Goal: Task Accomplishment & Management: Use online tool/utility

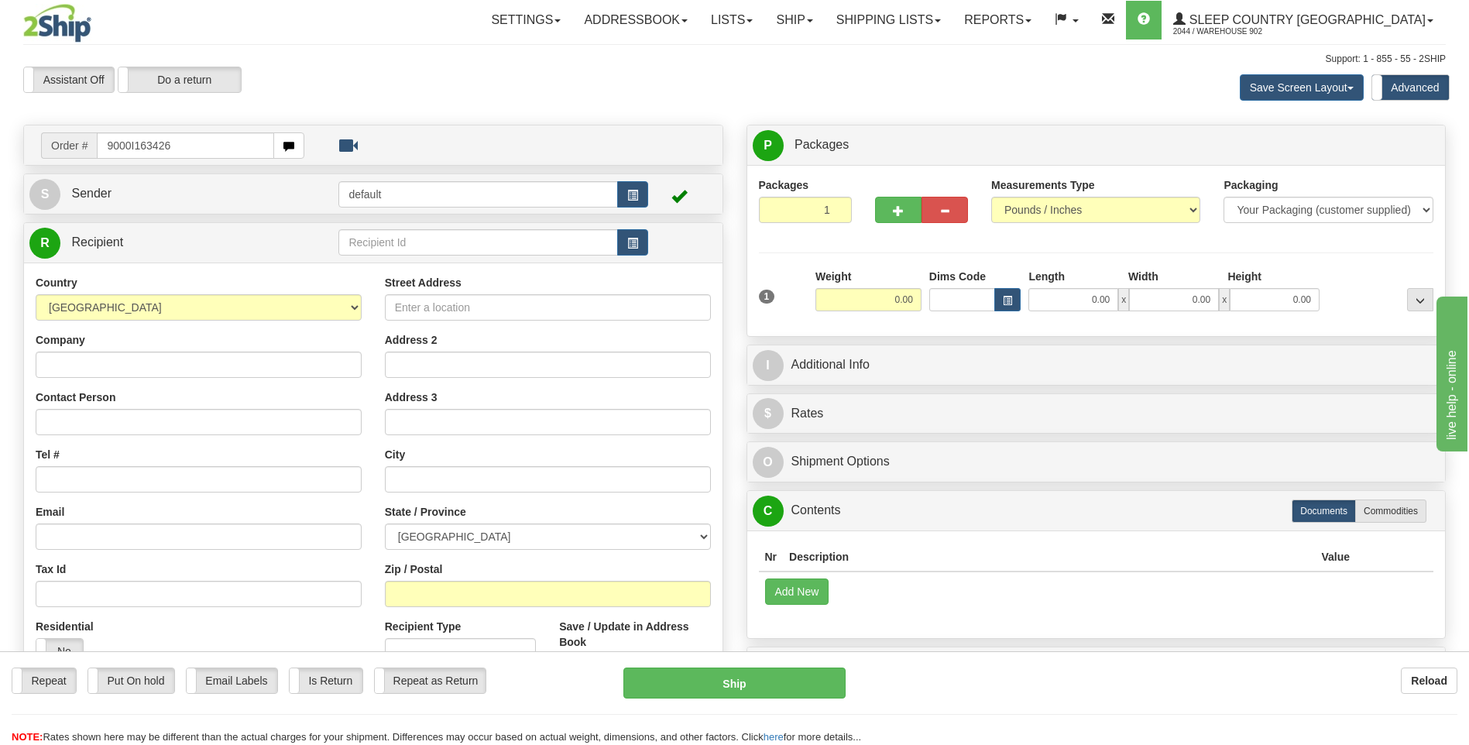
type input "9000I163426"
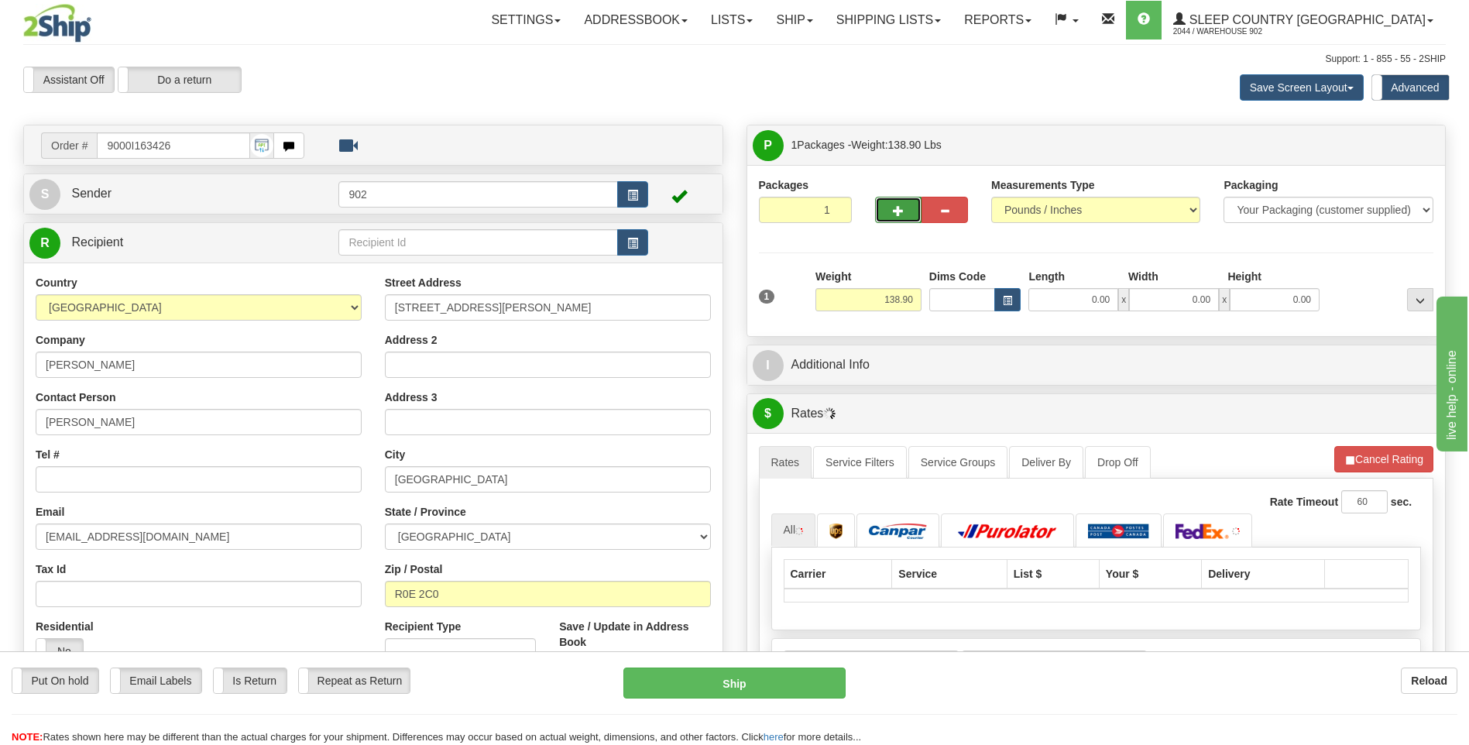
click at [908, 218] on button "button" at bounding box center [898, 210] width 46 height 26
type input "2"
click at [1382, 151] on label "Package Level Pack.." at bounding box center [1400, 145] width 78 height 23
radio input "true"
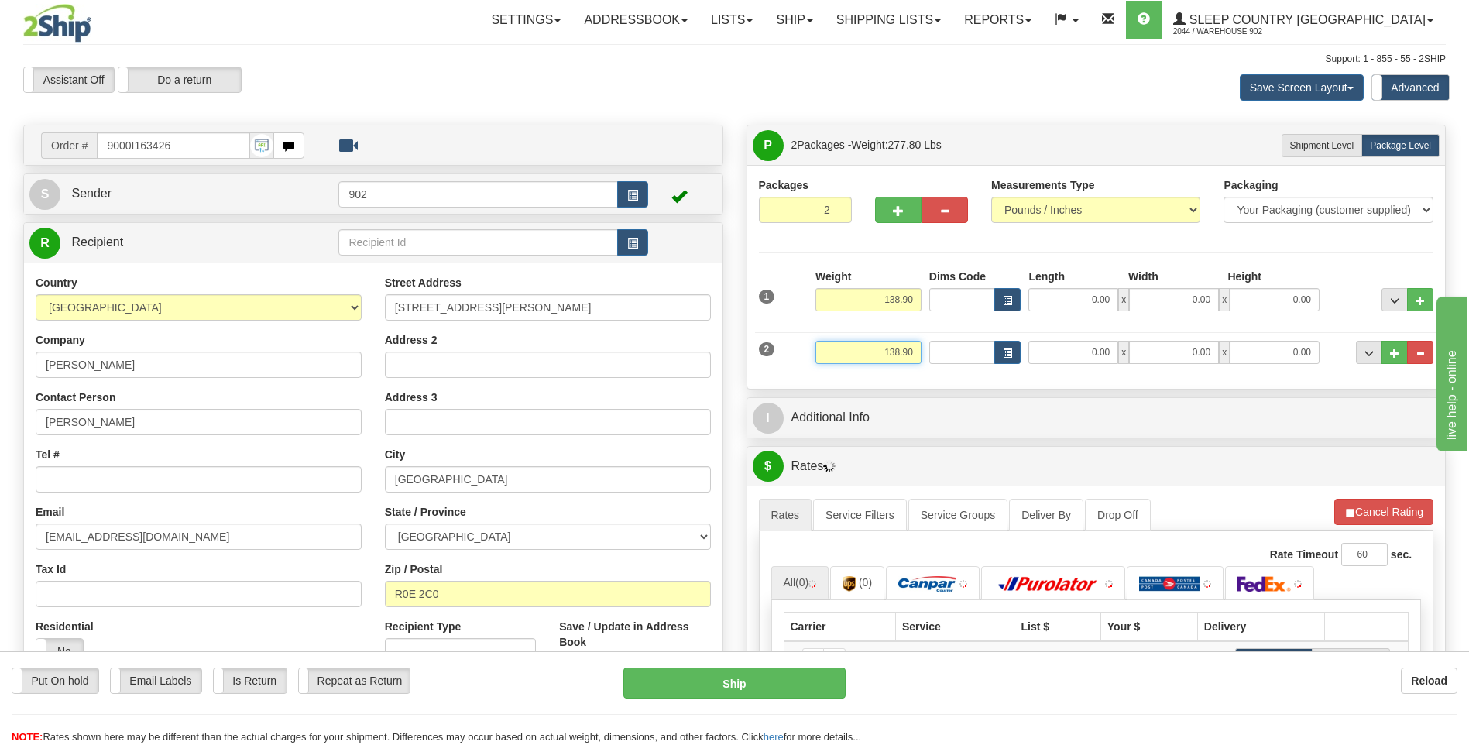
drag, startPoint x: 877, startPoint y: 352, endPoint x: 986, endPoint y: 345, distance: 109.4
click at [986, 345] on div "2 Weight 138.90 Dims Code Length Width 0.00" at bounding box center [1096, 350] width 683 height 52
drag, startPoint x: 1085, startPoint y: 294, endPoint x: 1235, endPoint y: 286, distance: 150.5
click at [1235, 286] on div "Length Width Height 0.00 x 0.00 x 0.00" at bounding box center [1174, 290] width 299 height 43
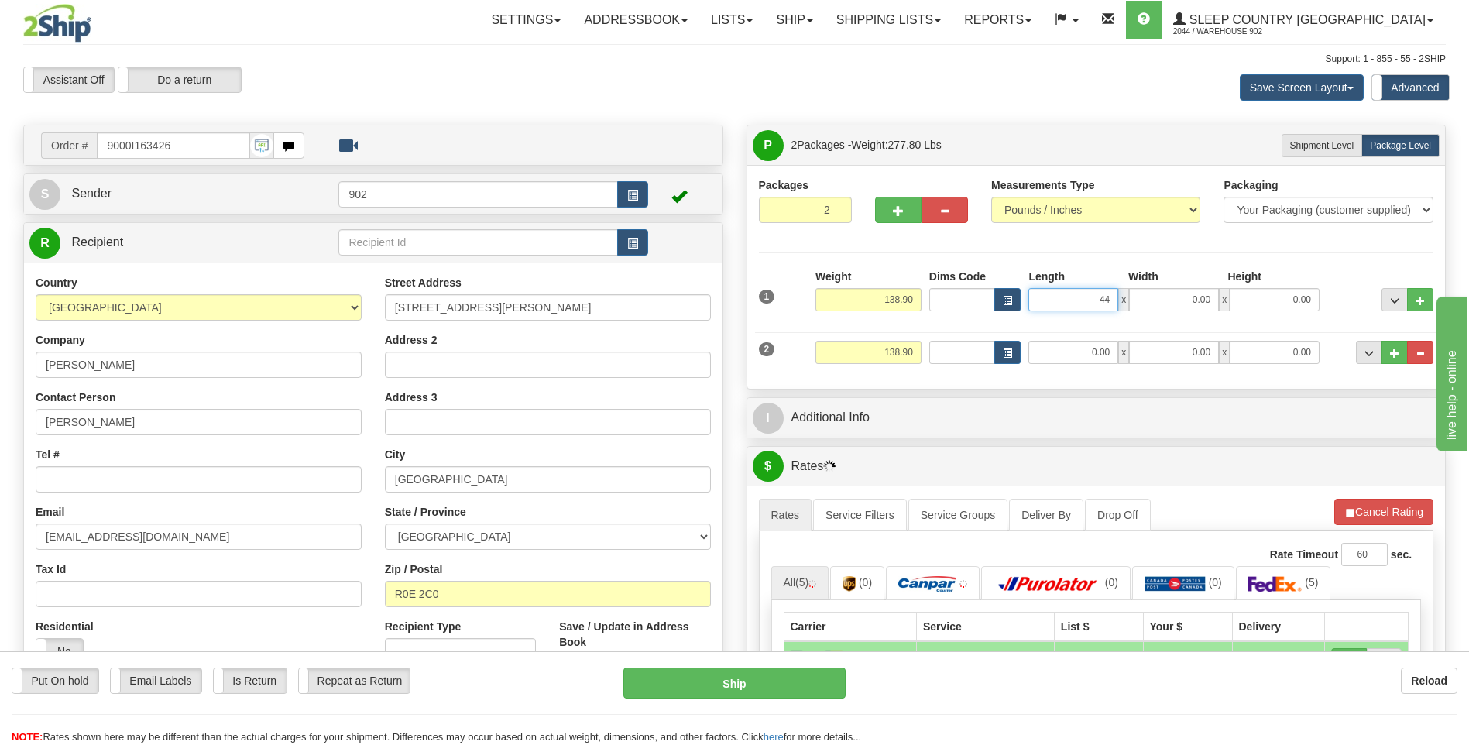
type input "44.00"
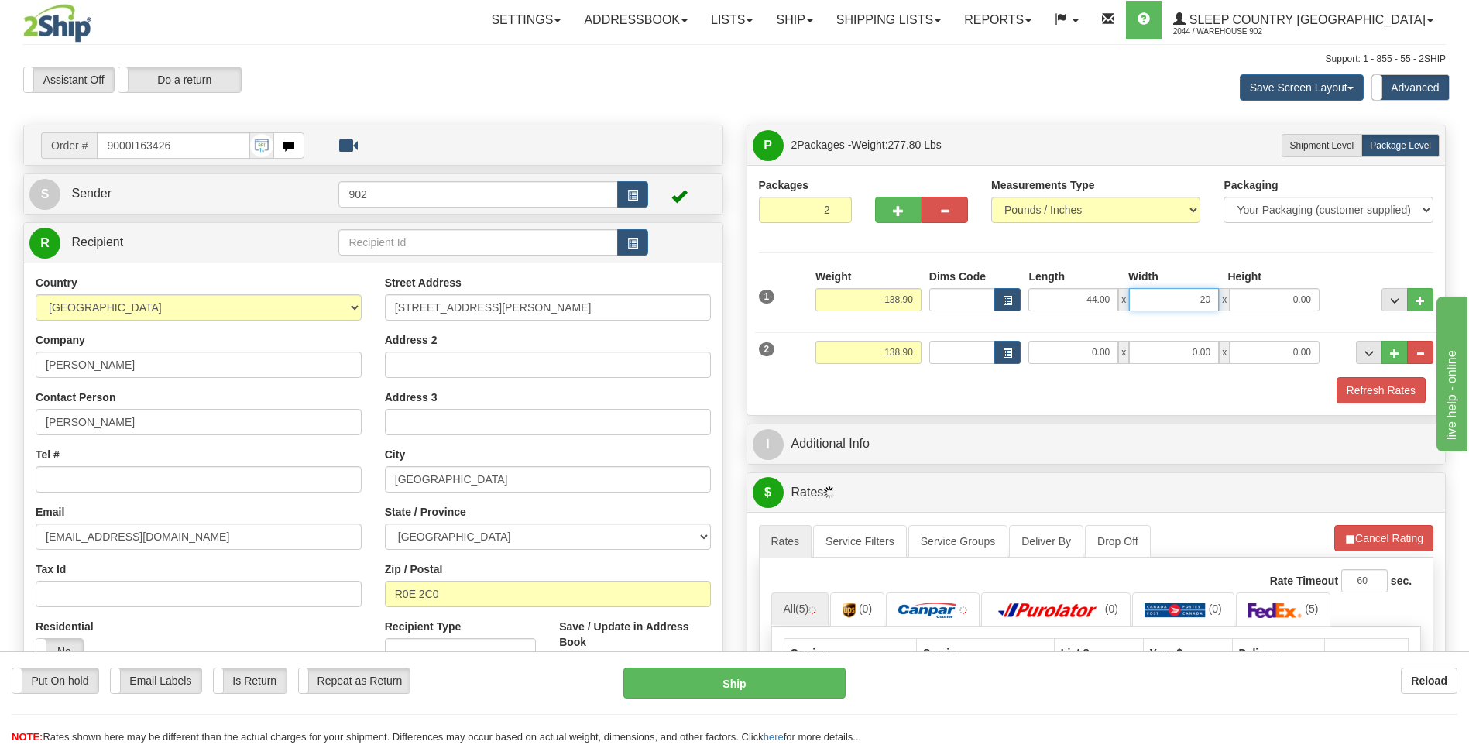
type input "20.00"
drag, startPoint x: 877, startPoint y: 352, endPoint x: 1207, endPoint y: 360, distance: 330.0
click at [1207, 360] on div "2 Weight 138.90 Dims Code Length Width 0.00" at bounding box center [1096, 350] width 683 height 52
type input "3.90"
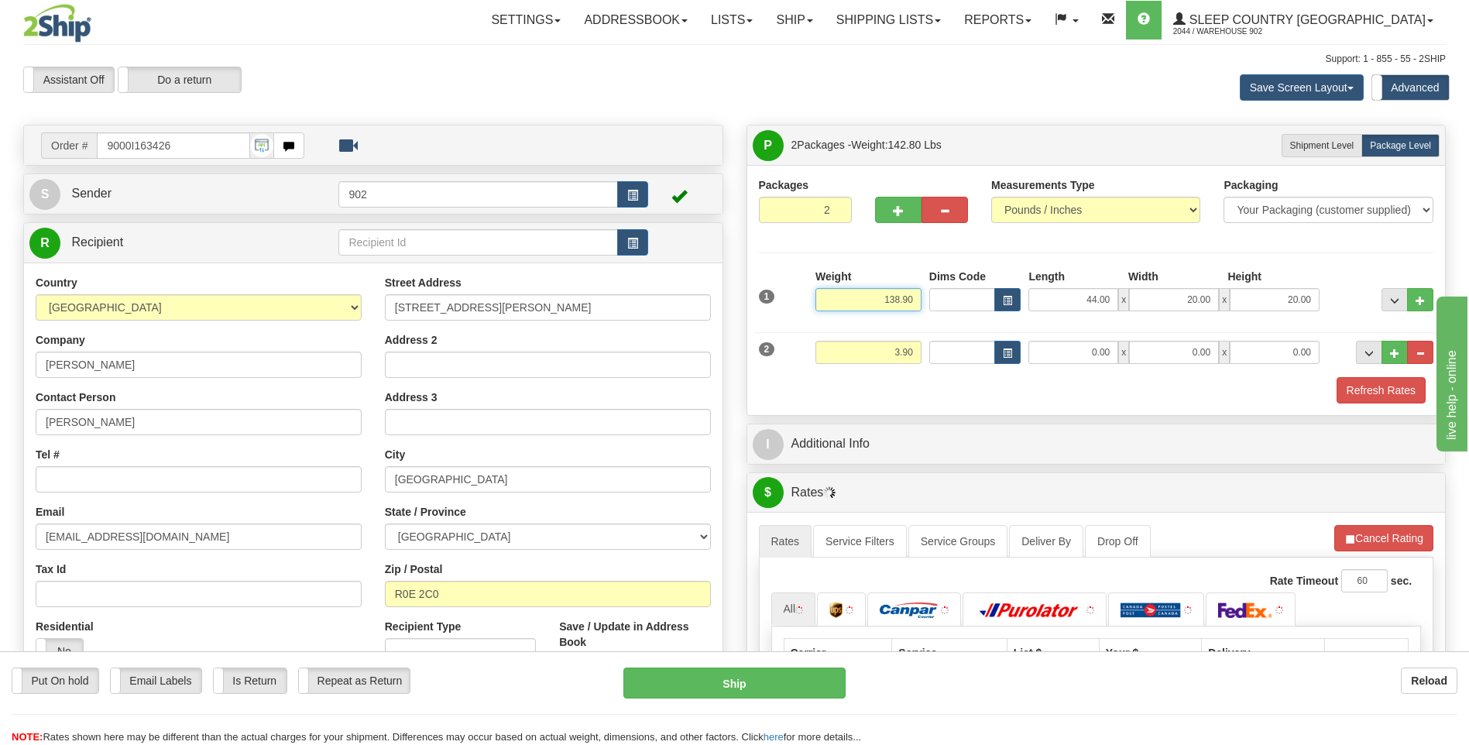
drag, startPoint x: 895, startPoint y: 298, endPoint x: 1106, endPoint y: 261, distance: 213.9
click at [1106, 261] on div "Packages 2 2 Measurements Type" at bounding box center [1096, 290] width 675 height 226
type input "135.00"
click at [1090, 356] on input "0.00" at bounding box center [1073, 352] width 90 height 23
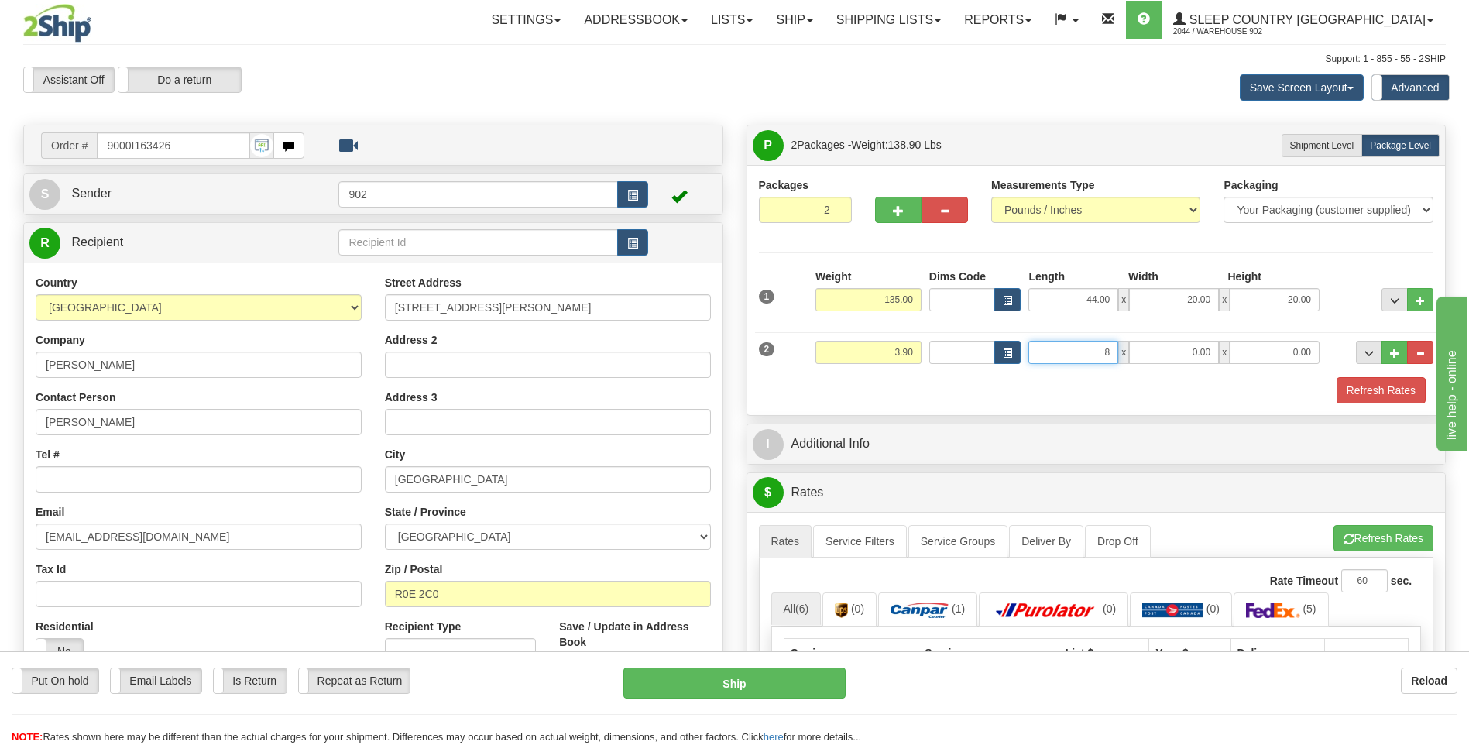
type input "84.00"
type input "8.00"
type input "6.00"
click at [1097, 350] on input "84.00" at bounding box center [1073, 352] width 90 height 23
type input "8.00"
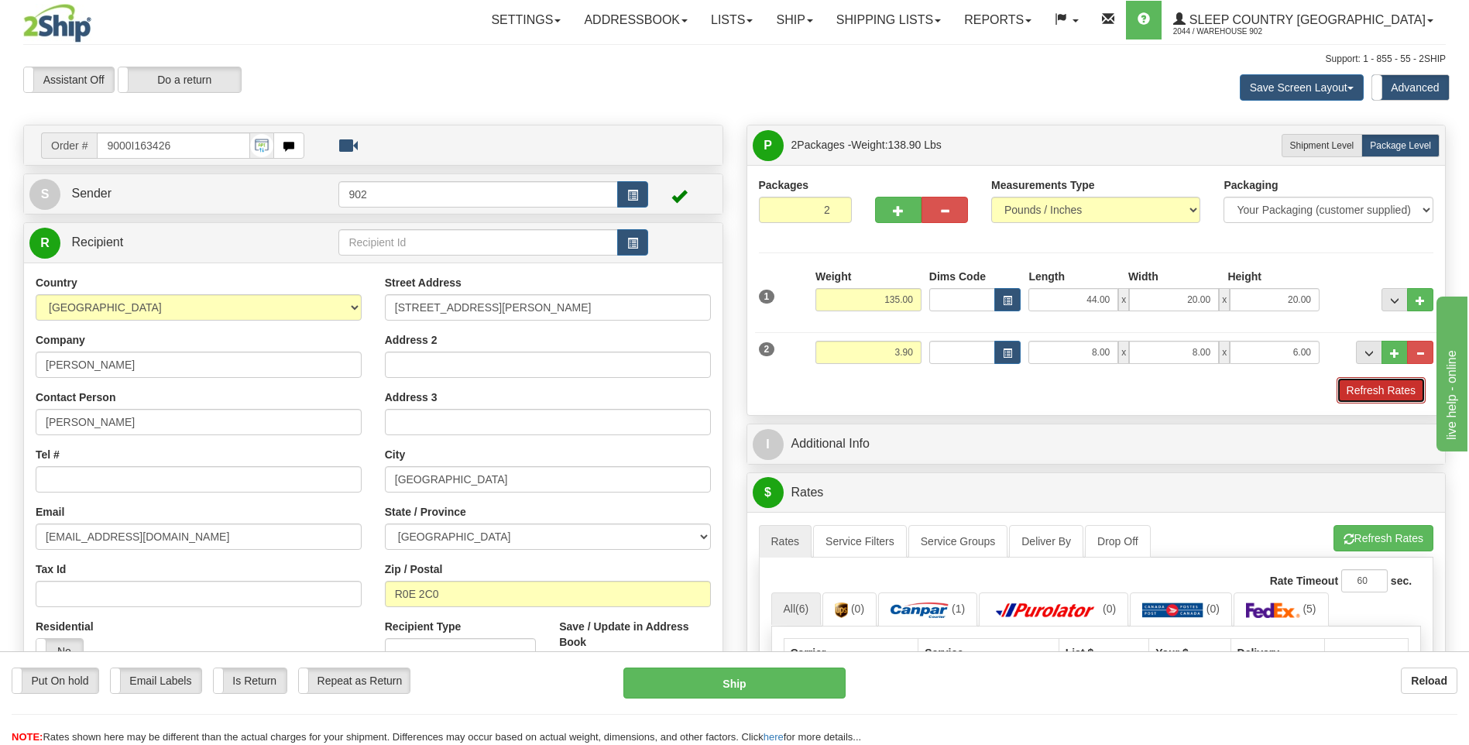
click at [1381, 386] on button "Refresh Rates" at bounding box center [1381, 390] width 89 height 26
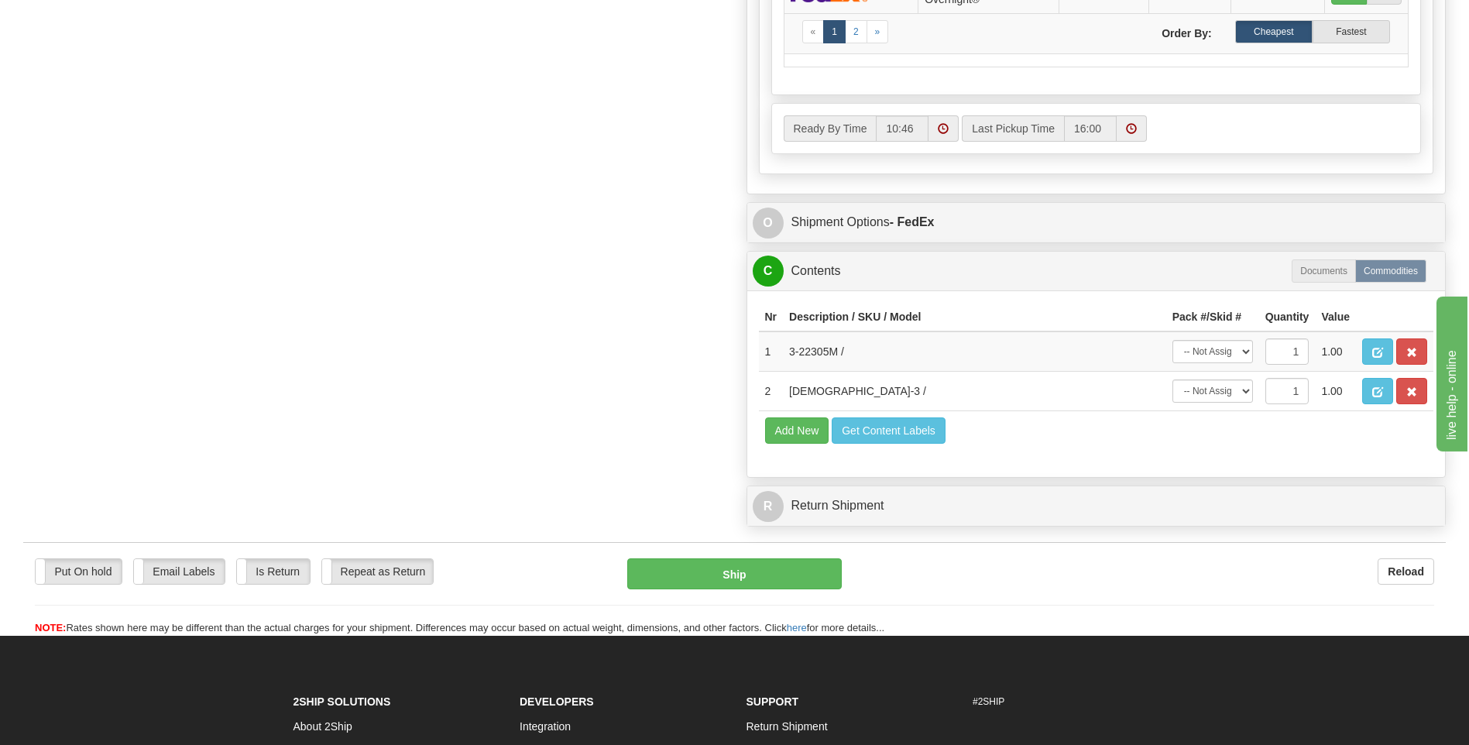
scroll to position [1042, 0]
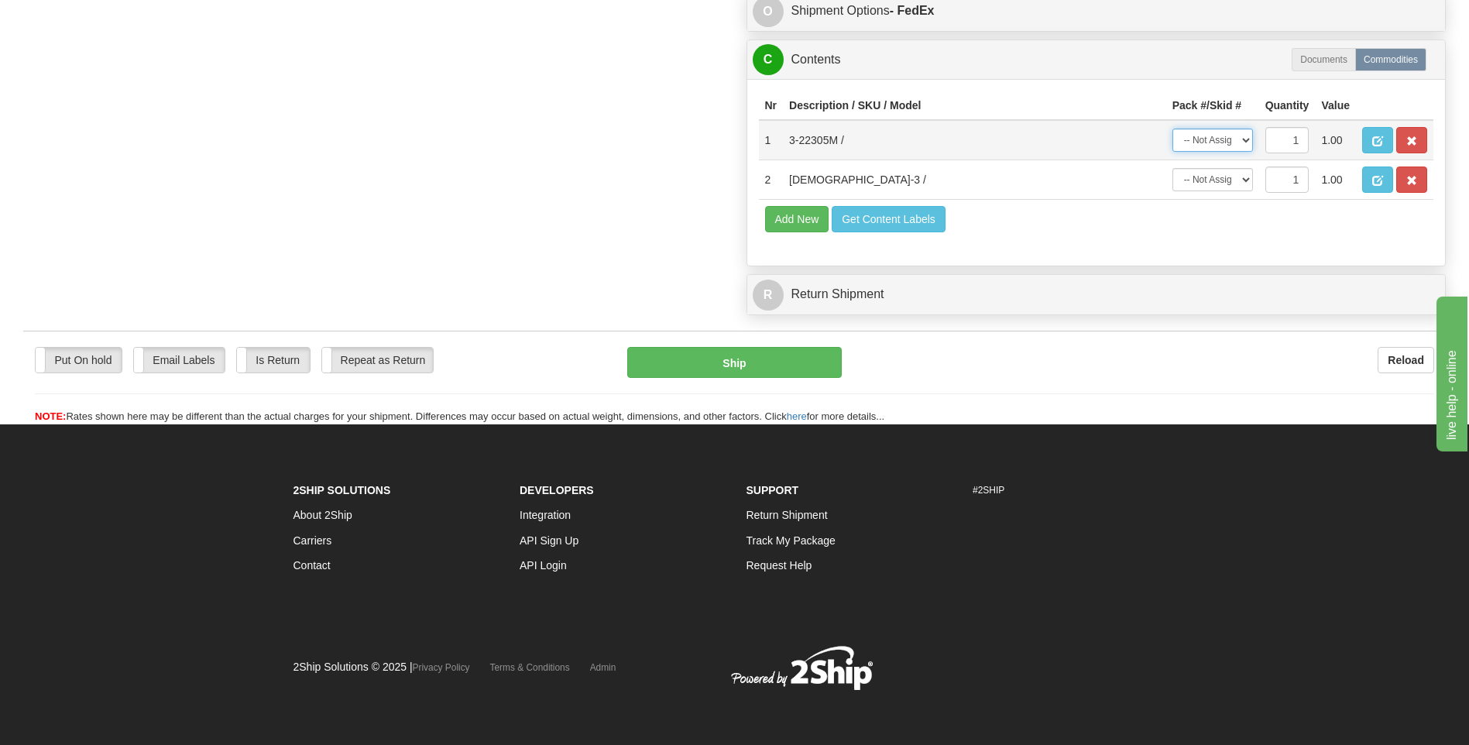
click at [1211, 136] on select "-- Not Assigned -- Package 1 Package 2" at bounding box center [1212, 140] width 81 height 23
select select "0"
click at [1172, 129] on select "-- Not Assigned -- Package 1 Package 2" at bounding box center [1212, 140] width 81 height 23
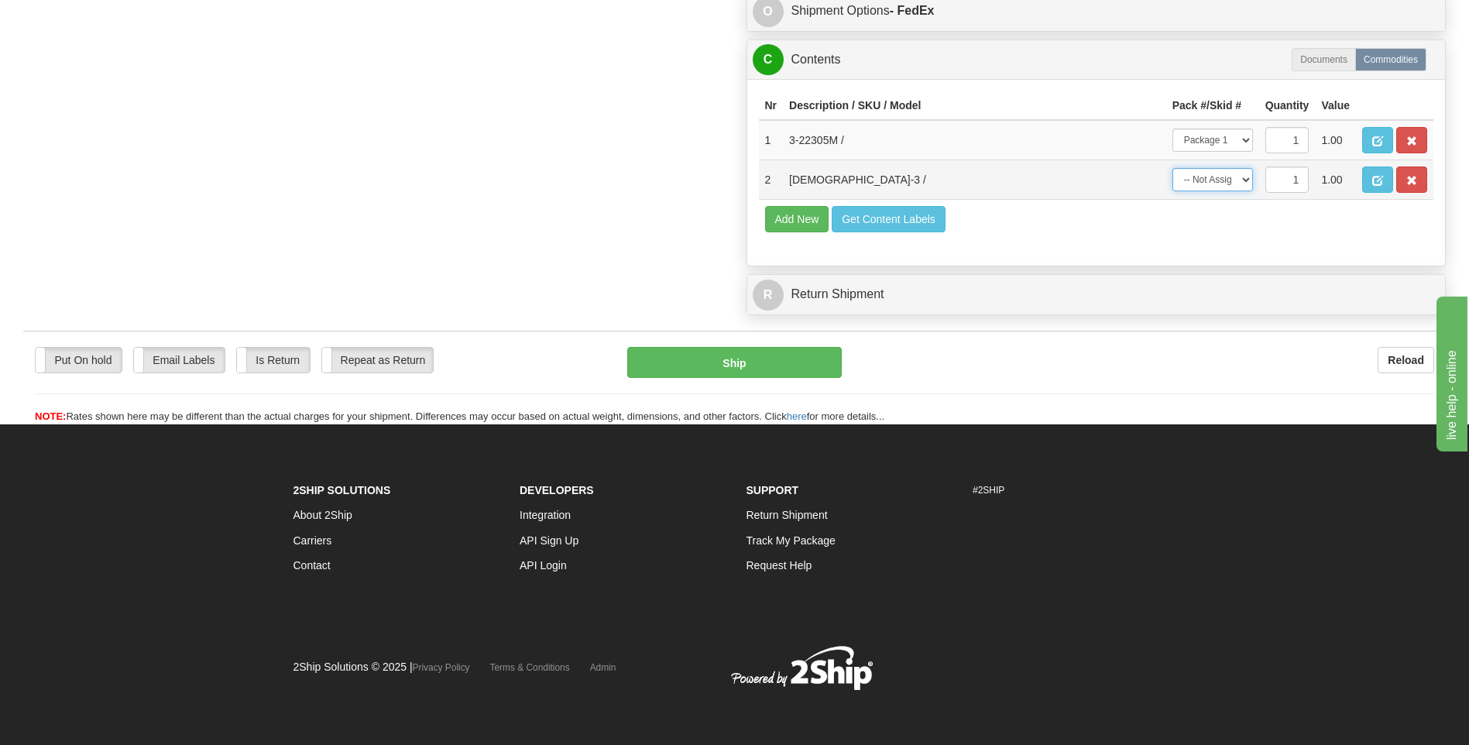
click at [1226, 180] on select "-- Not Assigned -- Package 1 Package 2" at bounding box center [1212, 179] width 81 height 23
select select "1"
click at [1172, 168] on select "-- Not Assigned -- Package 1 Package 2" at bounding box center [1212, 179] width 81 height 23
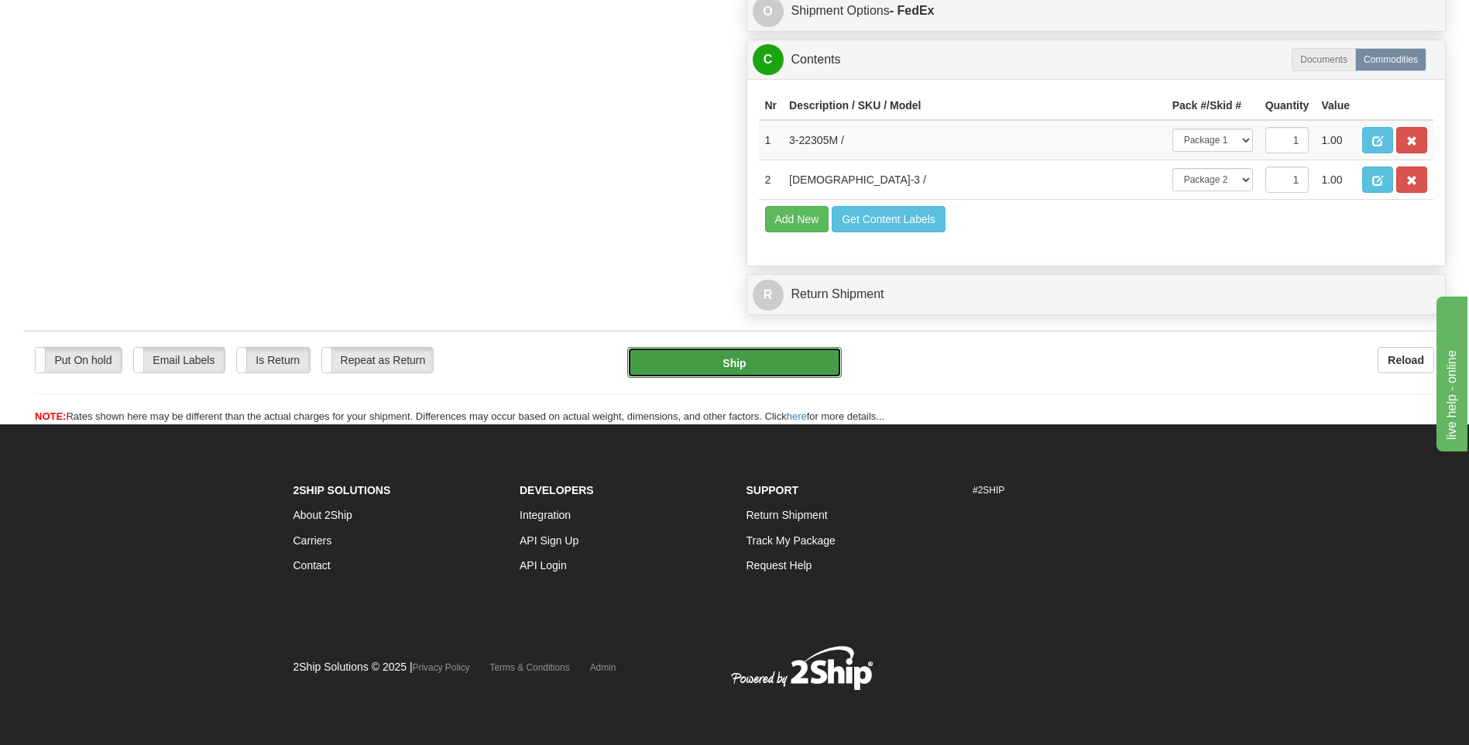
click at [718, 364] on button "Ship" at bounding box center [734, 362] width 214 height 31
type input "92"
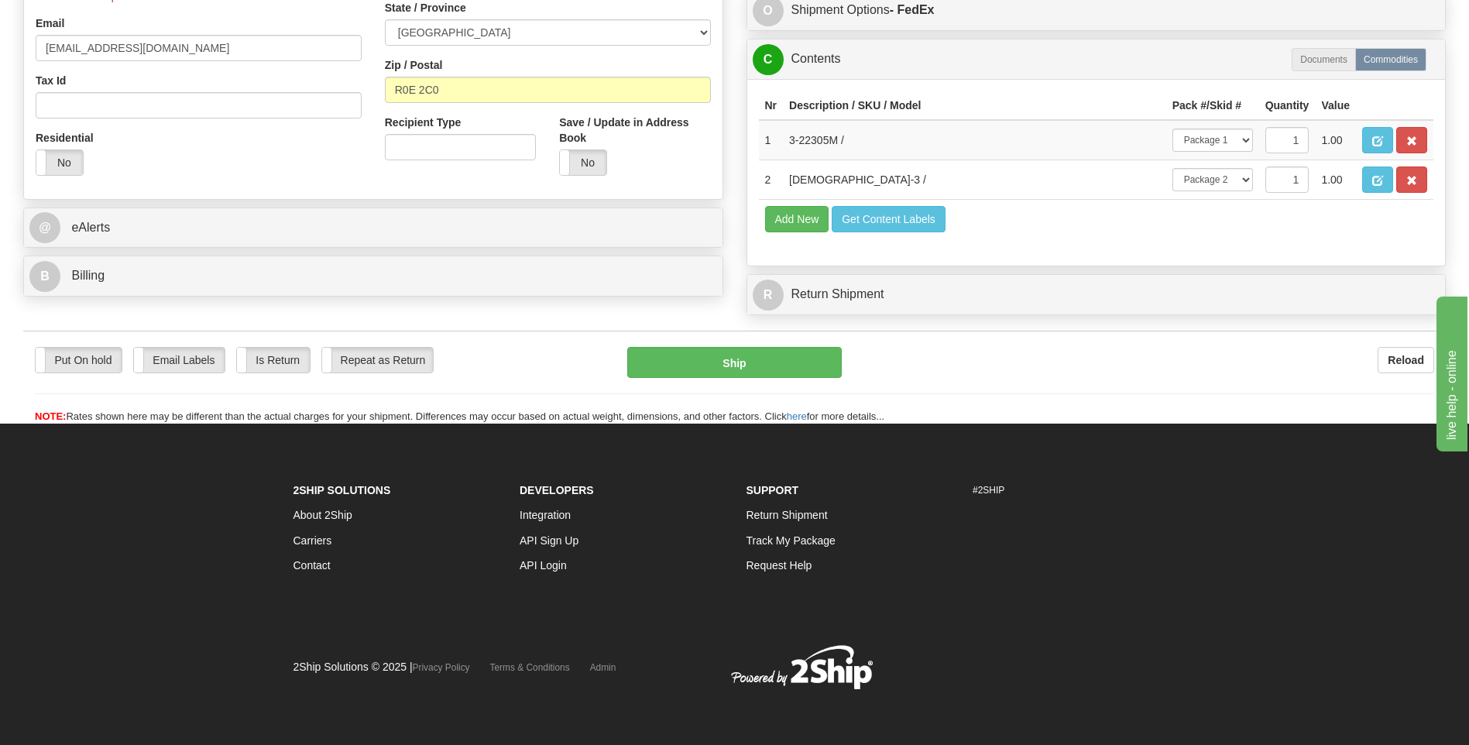
scroll to position [39, 0]
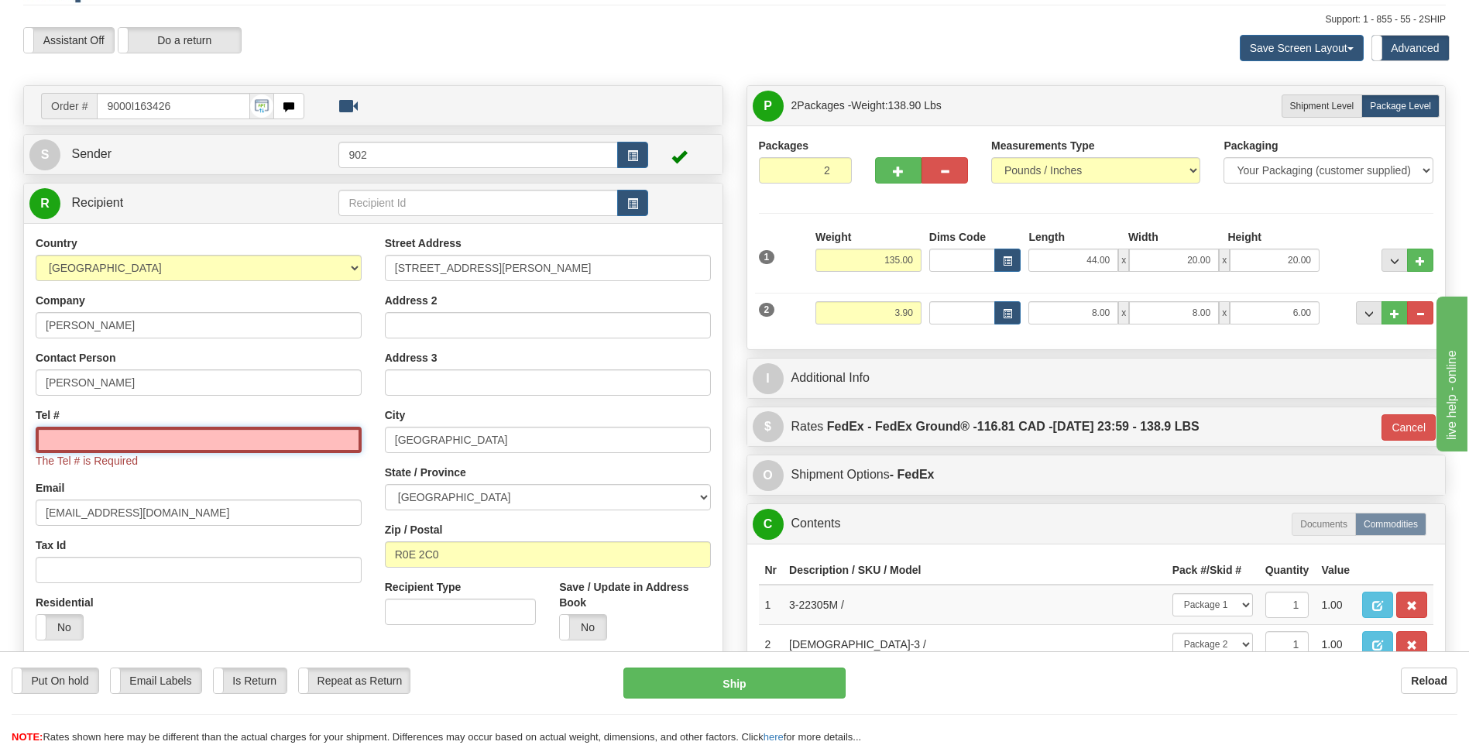
click at [158, 441] on input "Tel #" at bounding box center [199, 440] width 326 height 26
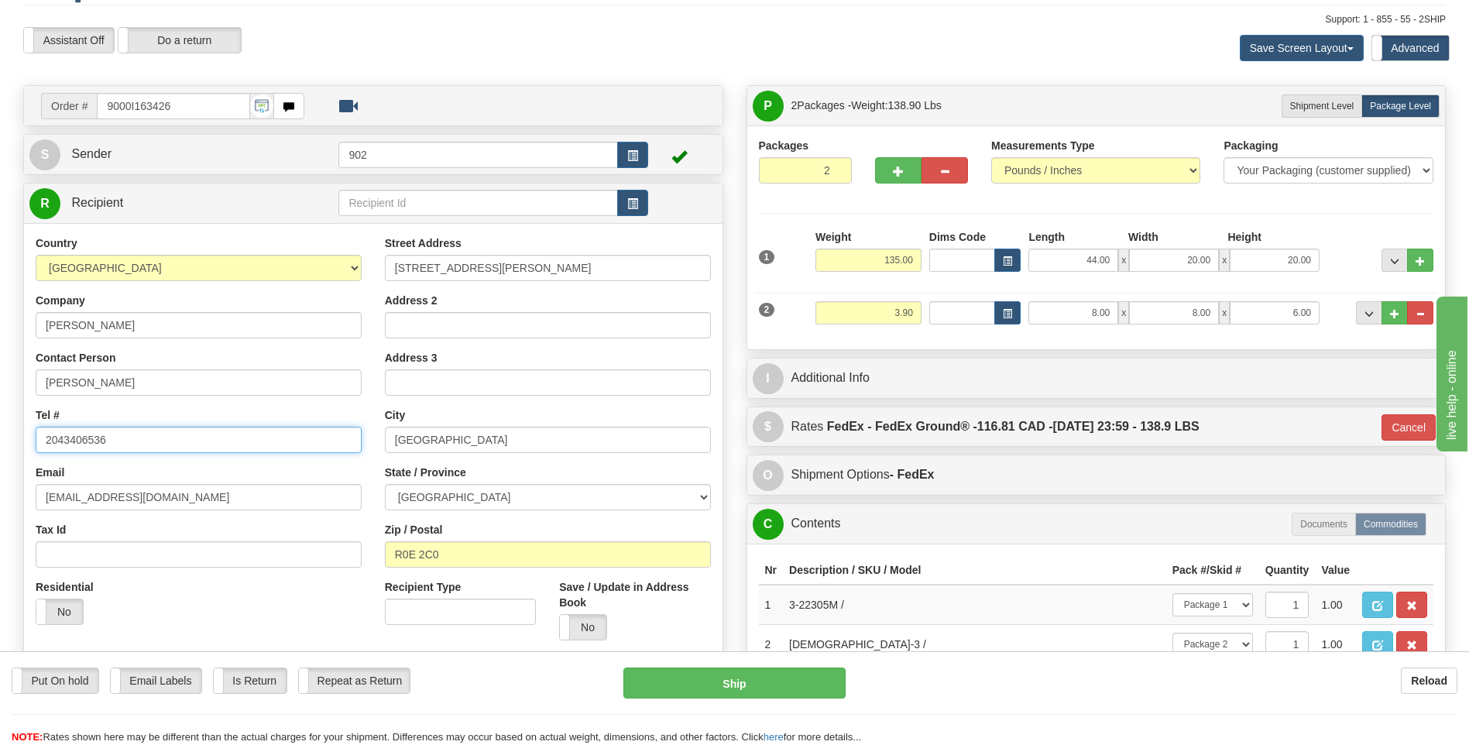
type input "2043406536"
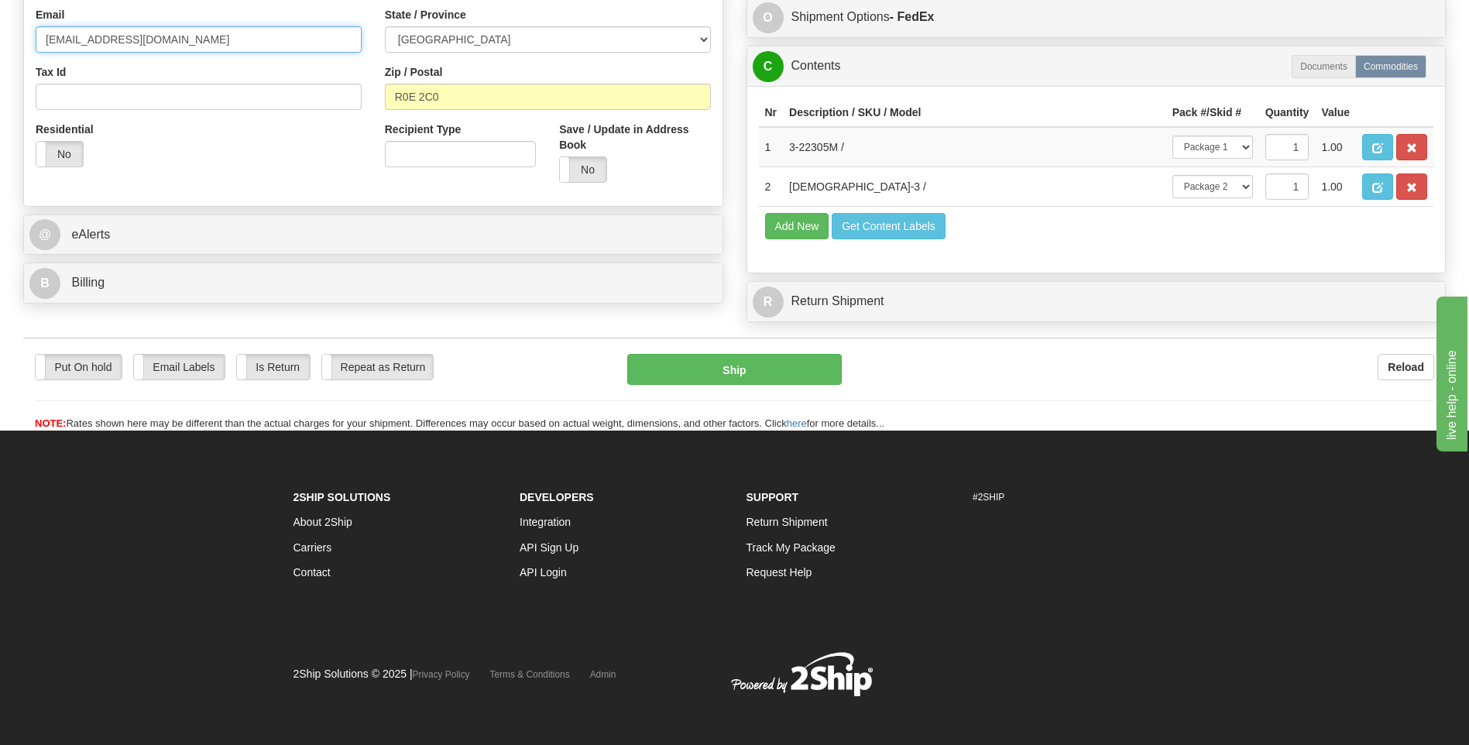
scroll to position [504, 0]
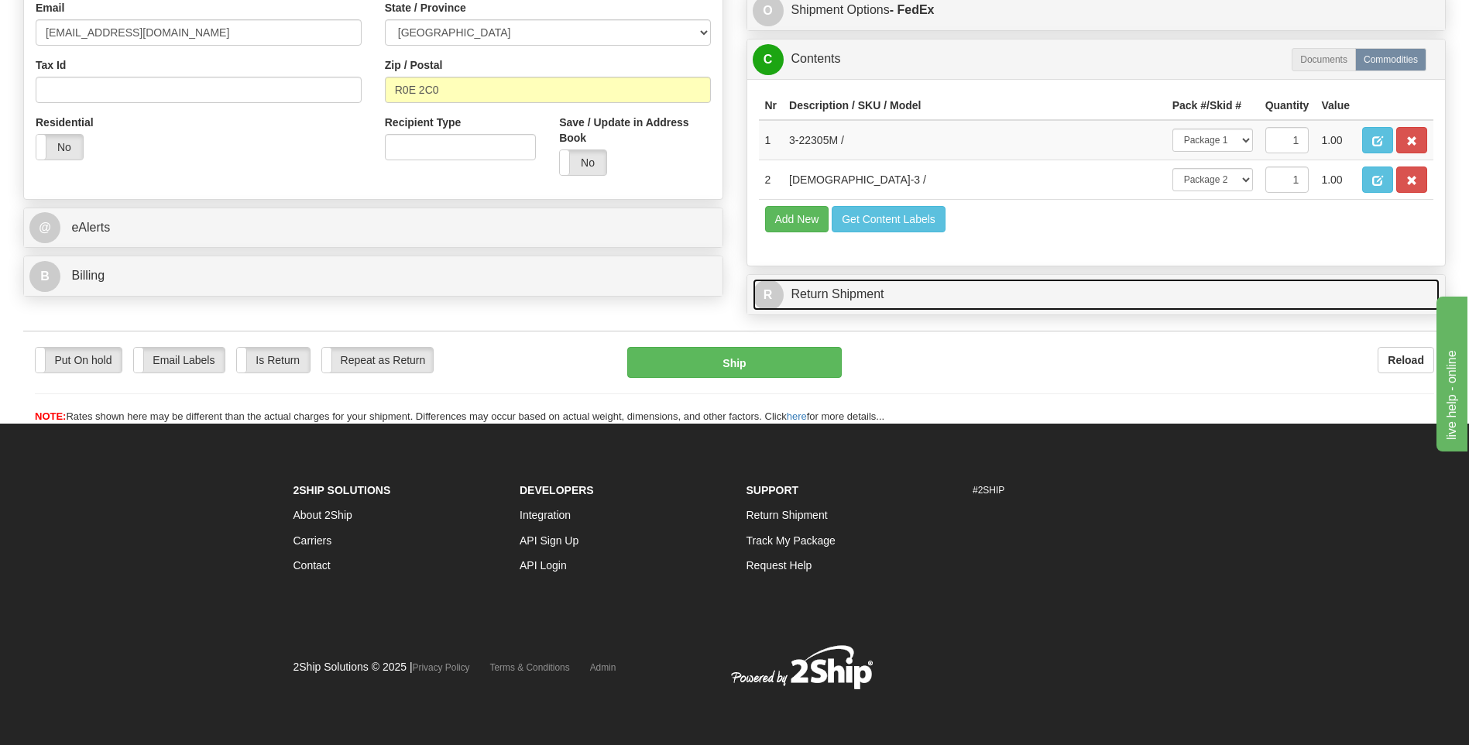
click at [864, 302] on link "R Return Shipment" at bounding box center [1097, 295] width 688 height 32
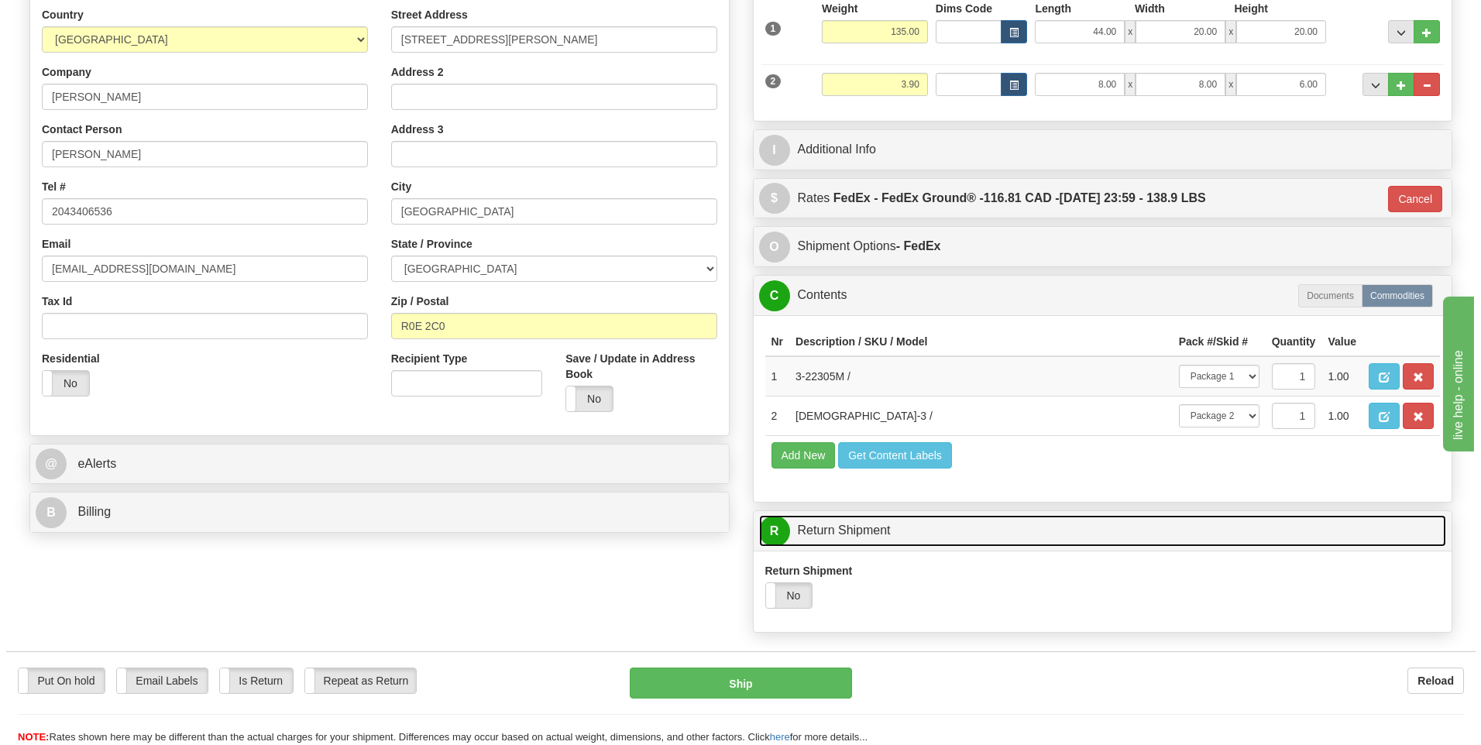
scroll to position [155, 0]
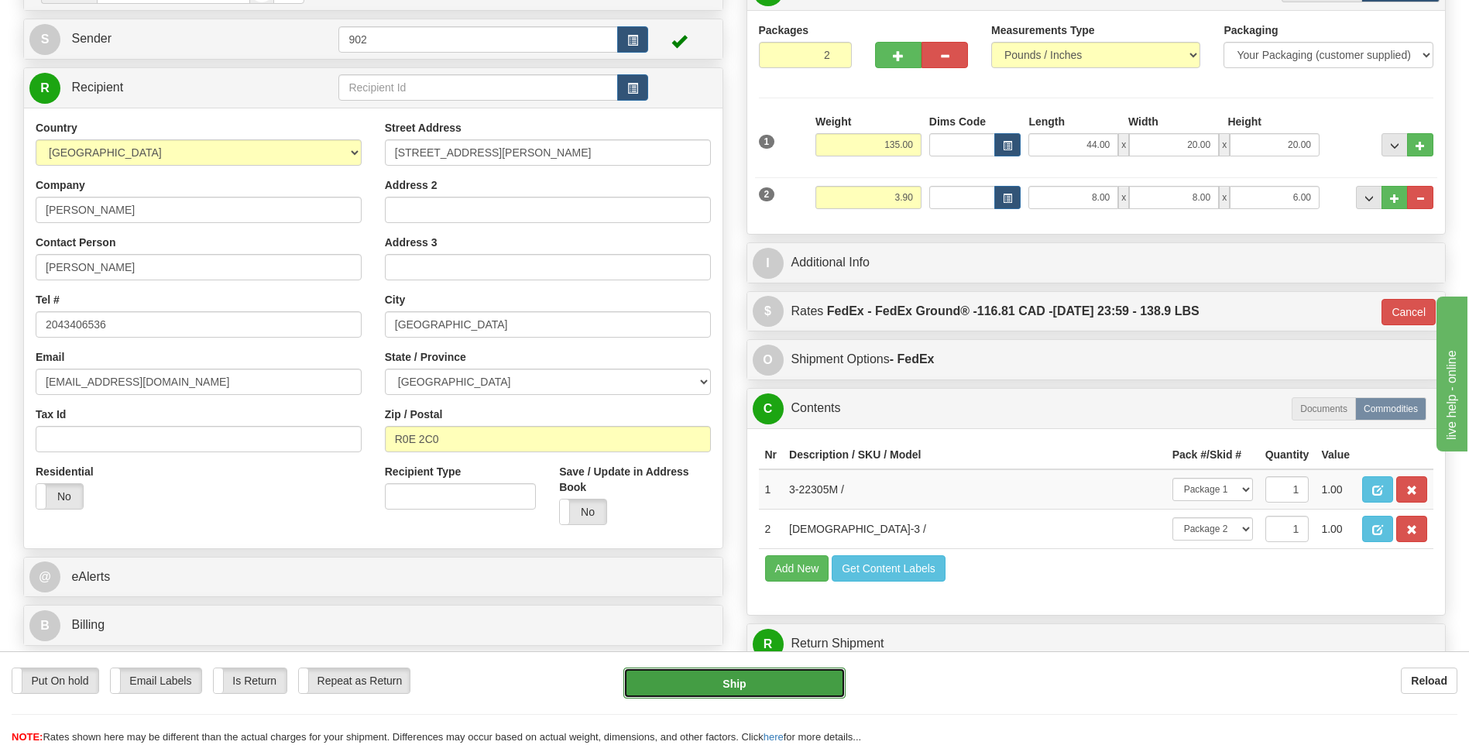
click at [764, 678] on button "Ship" at bounding box center [733, 683] width 221 height 31
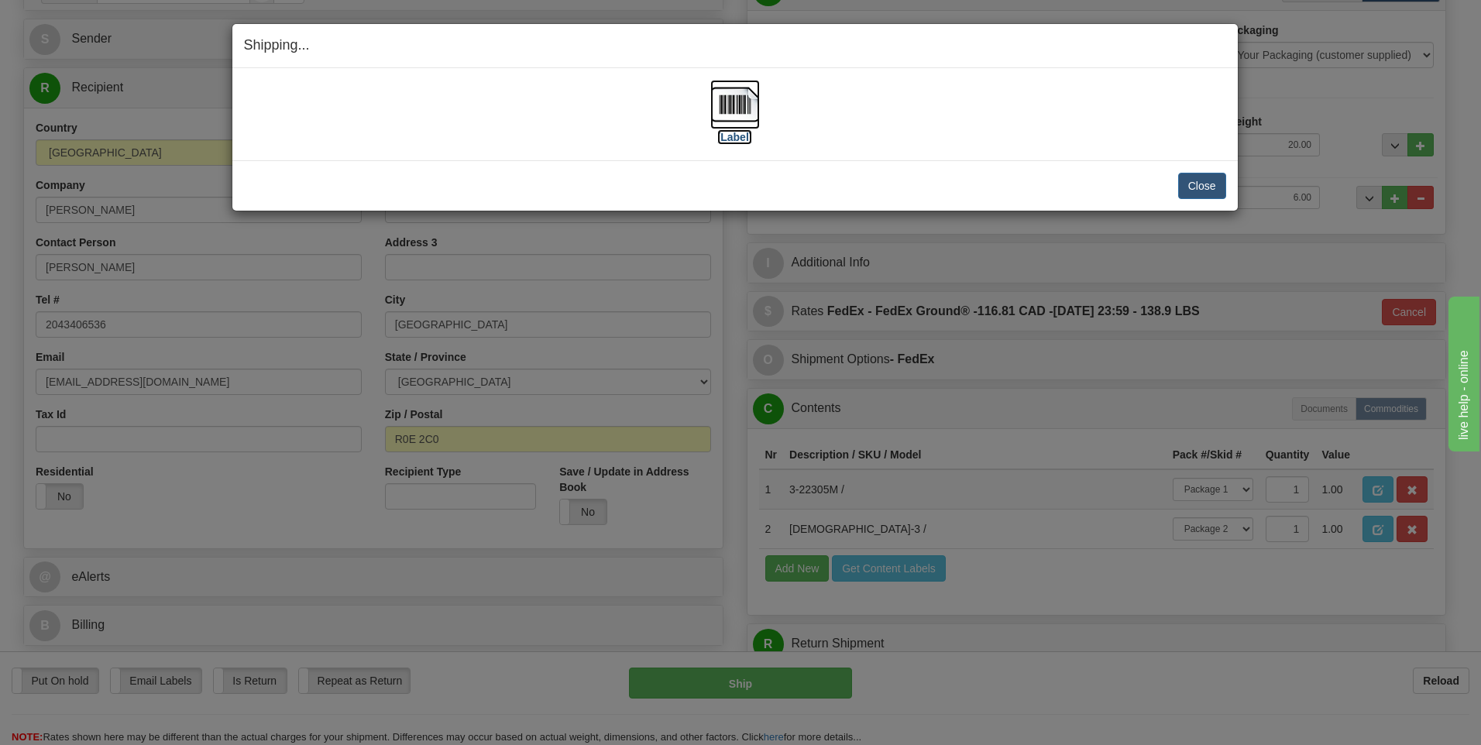
click at [741, 103] on img at bounding box center [735, 105] width 50 height 50
click at [1200, 188] on button "Close" at bounding box center [1202, 186] width 48 height 26
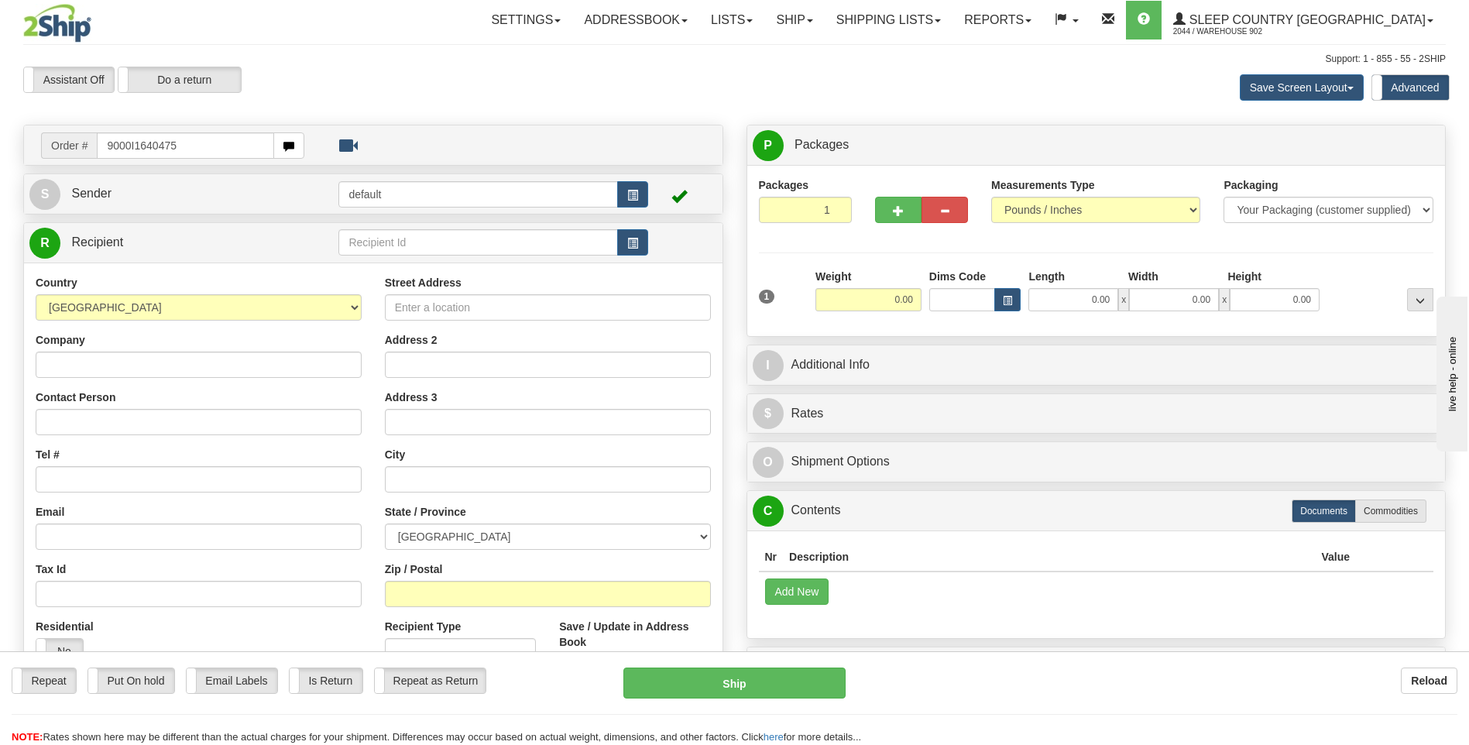
click at [160, 144] on input "9000I1640475" at bounding box center [185, 145] width 177 height 26
type input "9000I164075"
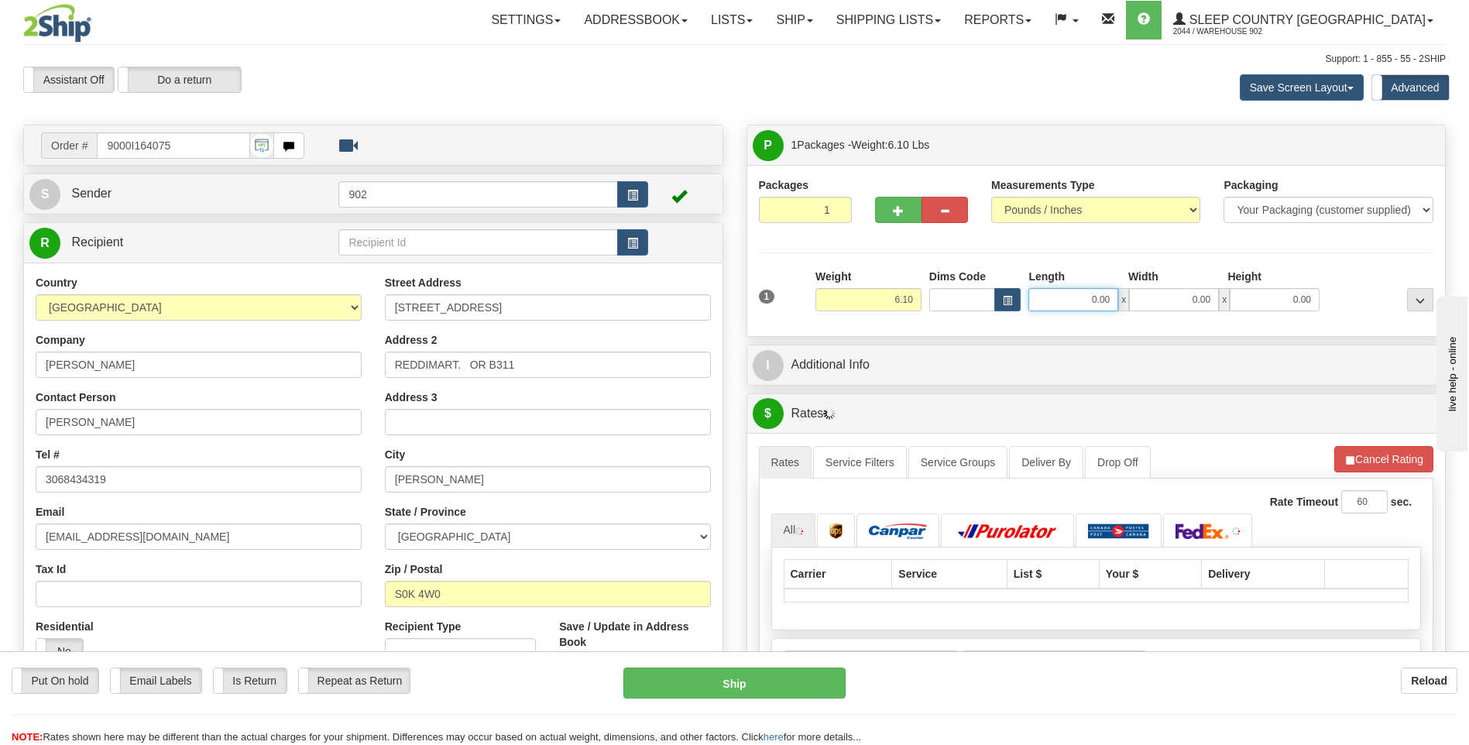
drag, startPoint x: 1077, startPoint y: 300, endPoint x: 1483, endPoint y: 257, distance: 408.1
click at [1468, 257] on html "Training Course Close Toggle navigation Settings Shipping Preferences New Sende…" at bounding box center [734, 372] width 1469 height 745
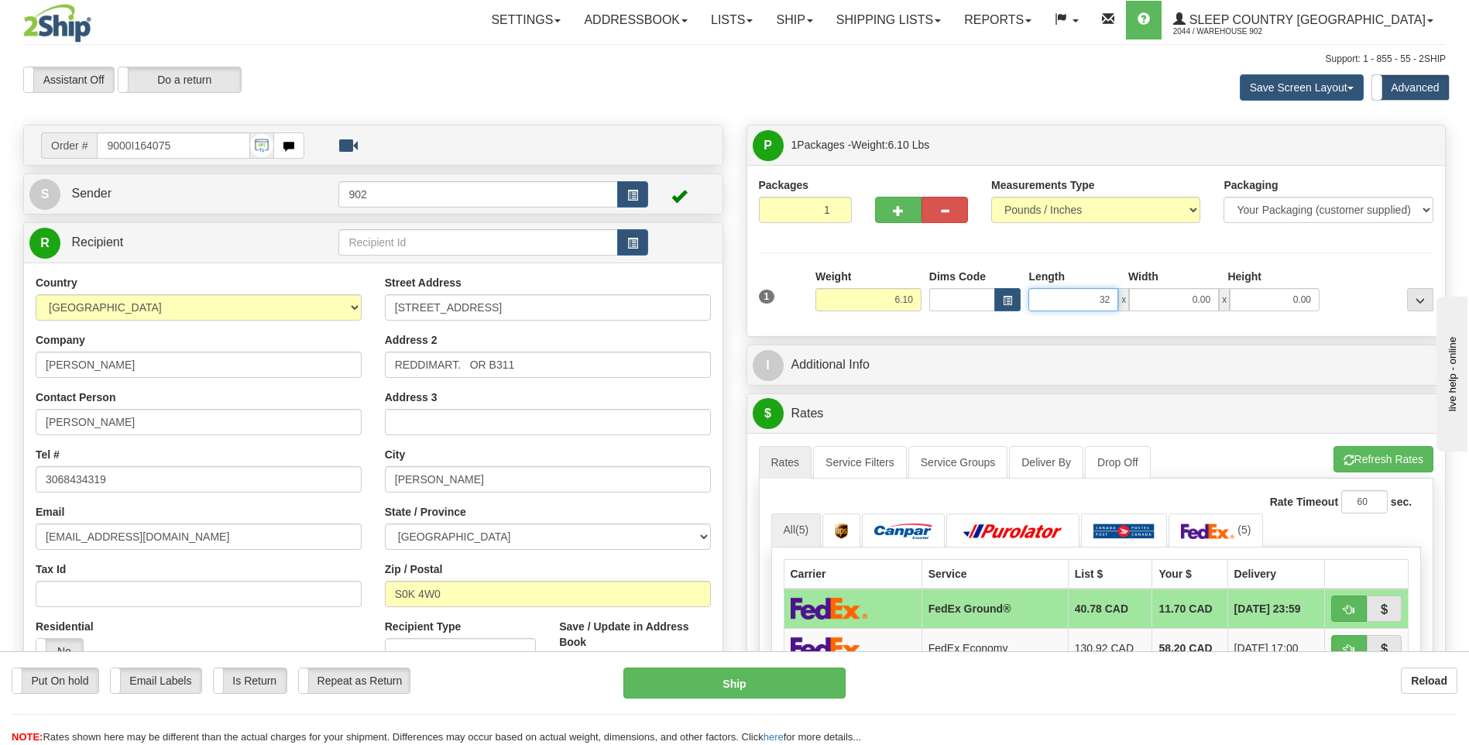
type input "32.00"
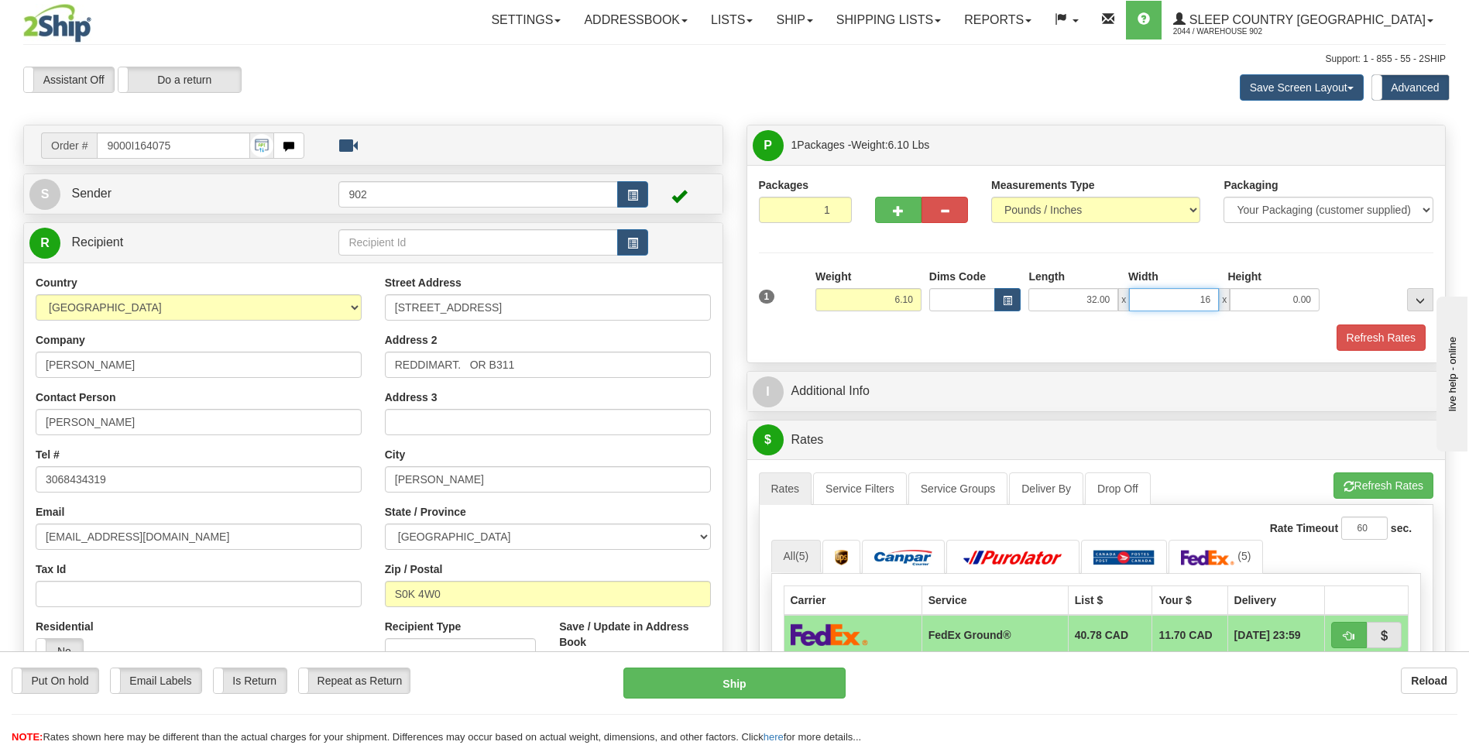
type input "16.00"
type input "5.00"
click at [1402, 341] on button "Refresh Rates" at bounding box center [1381, 337] width 89 height 26
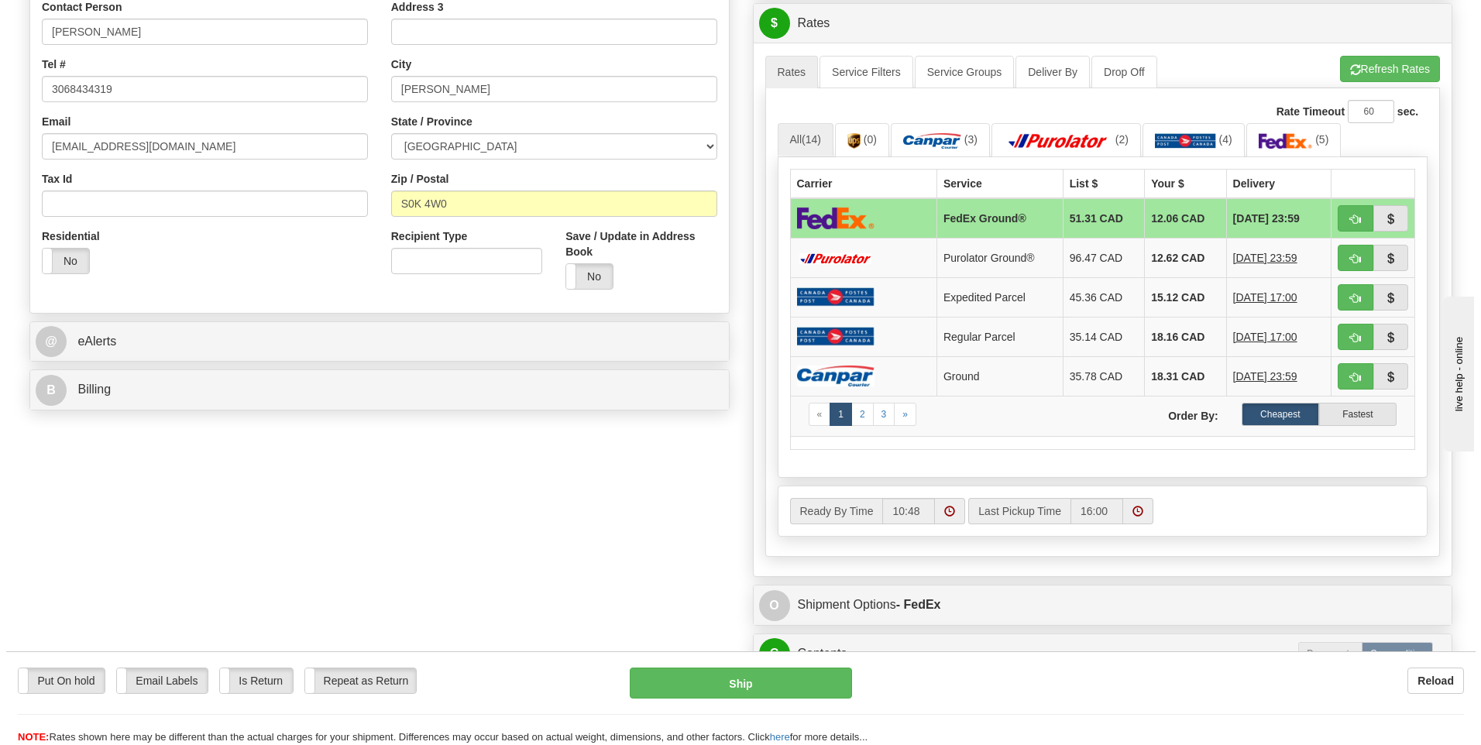
scroll to position [542, 0]
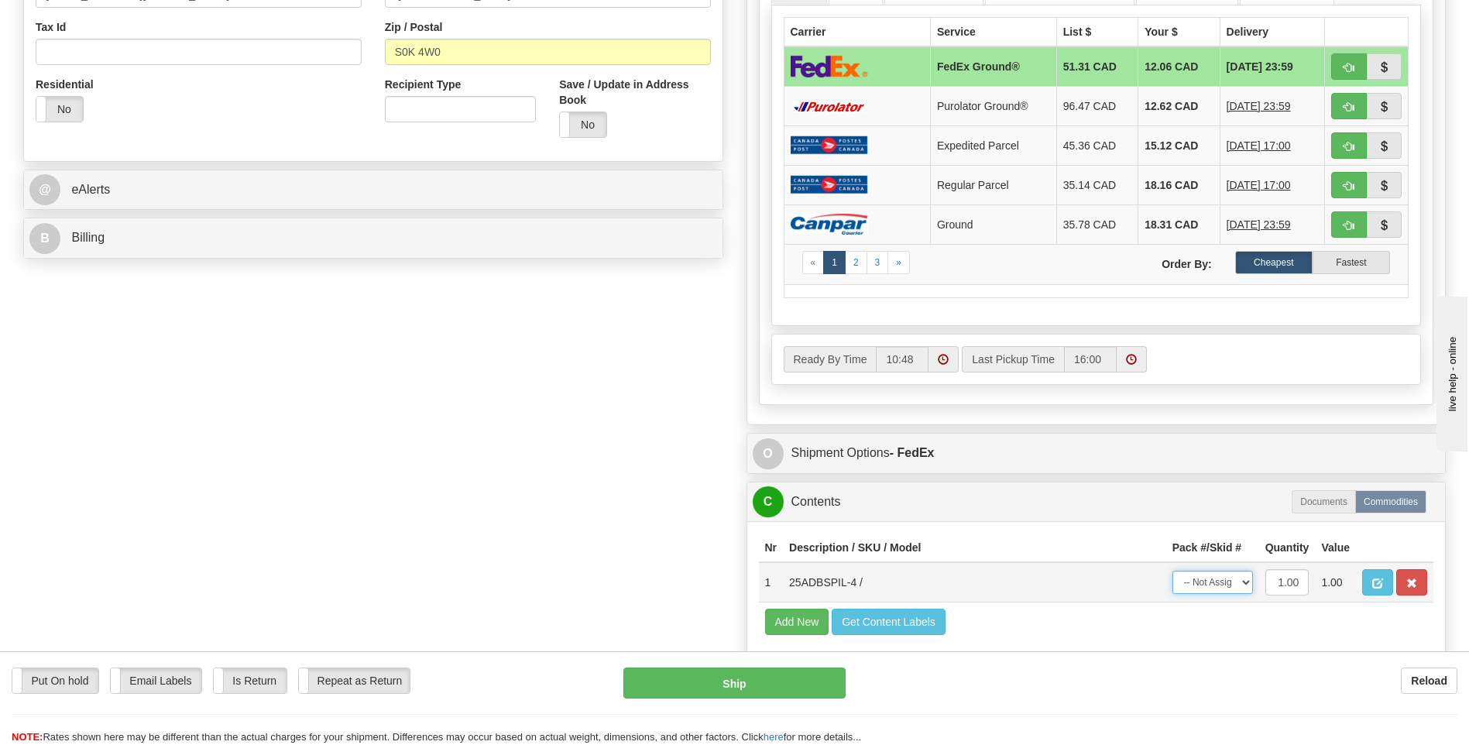
click at [1213, 592] on select "-- Not Assigned -- Package 1" at bounding box center [1212, 582] width 81 height 23
select select "0"
click at [1172, 571] on select "-- Not Assigned -- Package 1" at bounding box center [1212, 582] width 81 height 23
click at [788, 693] on button "Ship" at bounding box center [733, 683] width 221 height 31
type input "92"
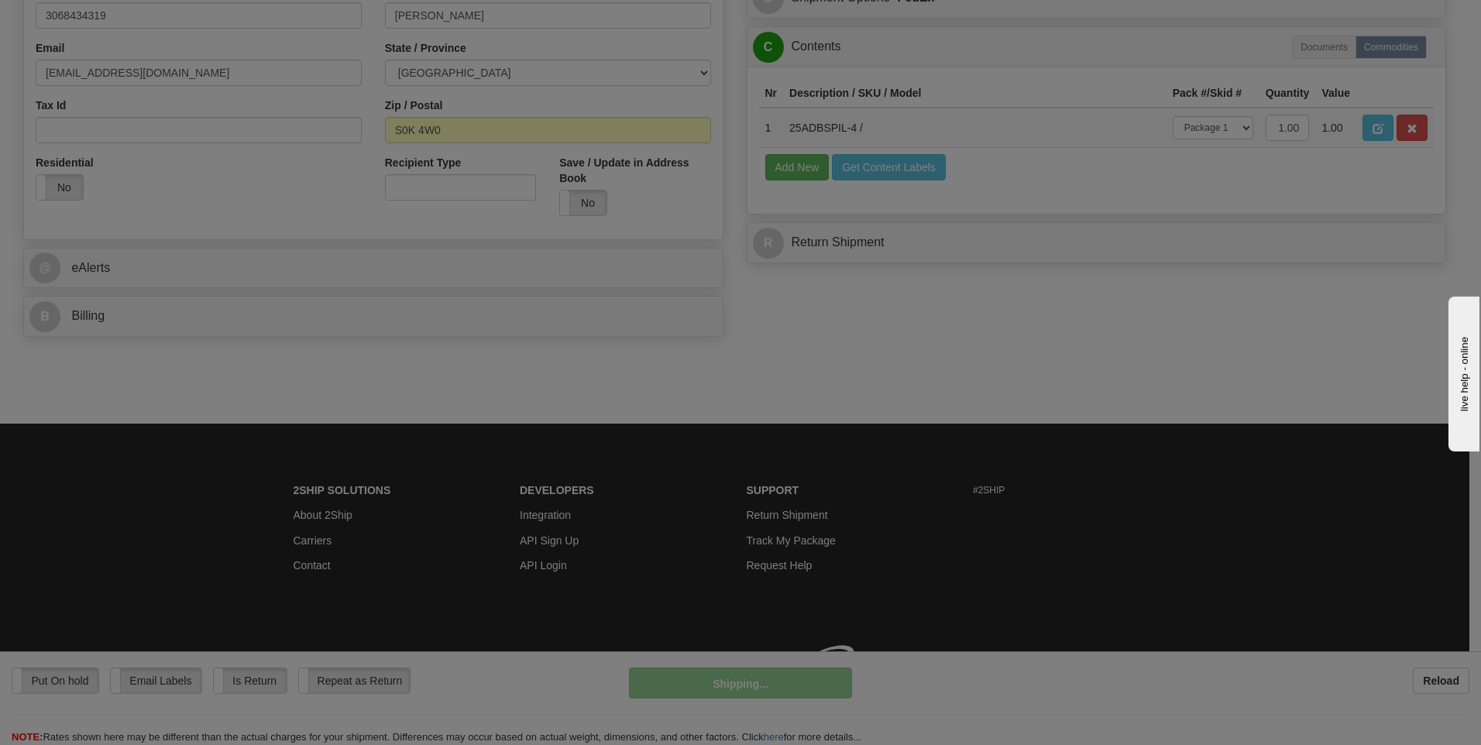
scroll to position [486, 0]
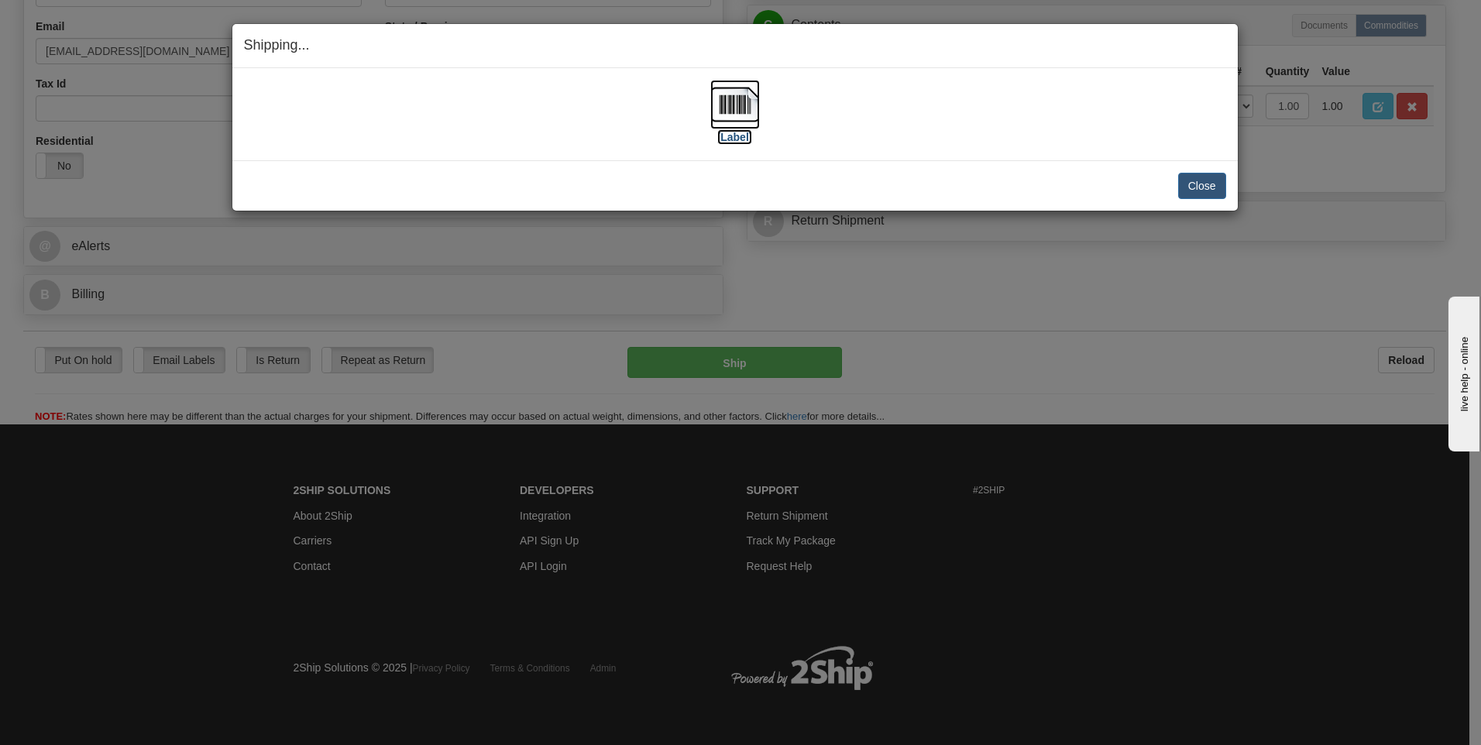
click at [729, 119] on img at bounding box center [735, 105] width 50 height 50
click at [1197, 177] on button "Close" at bounding box center [1202, 186] width 48 height 26
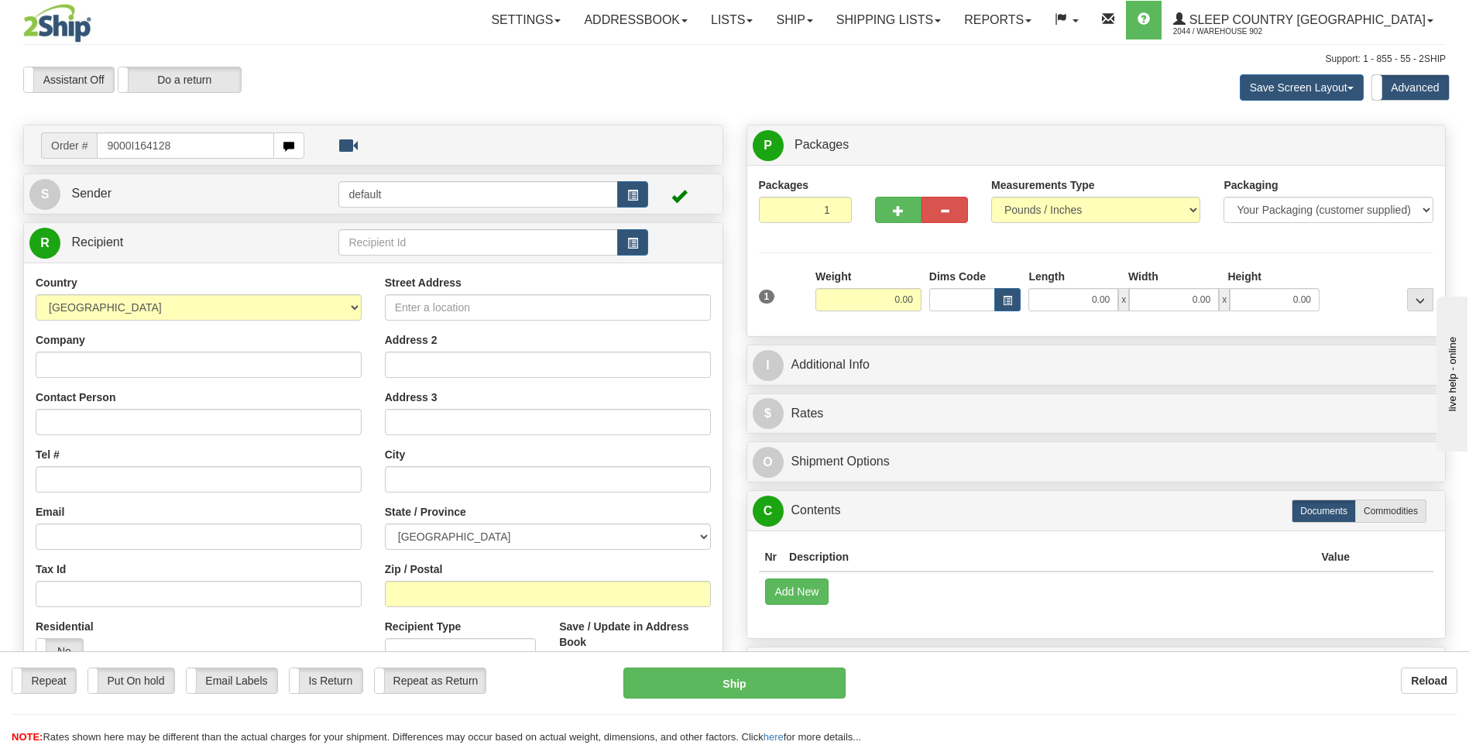
type input "9000I164128"
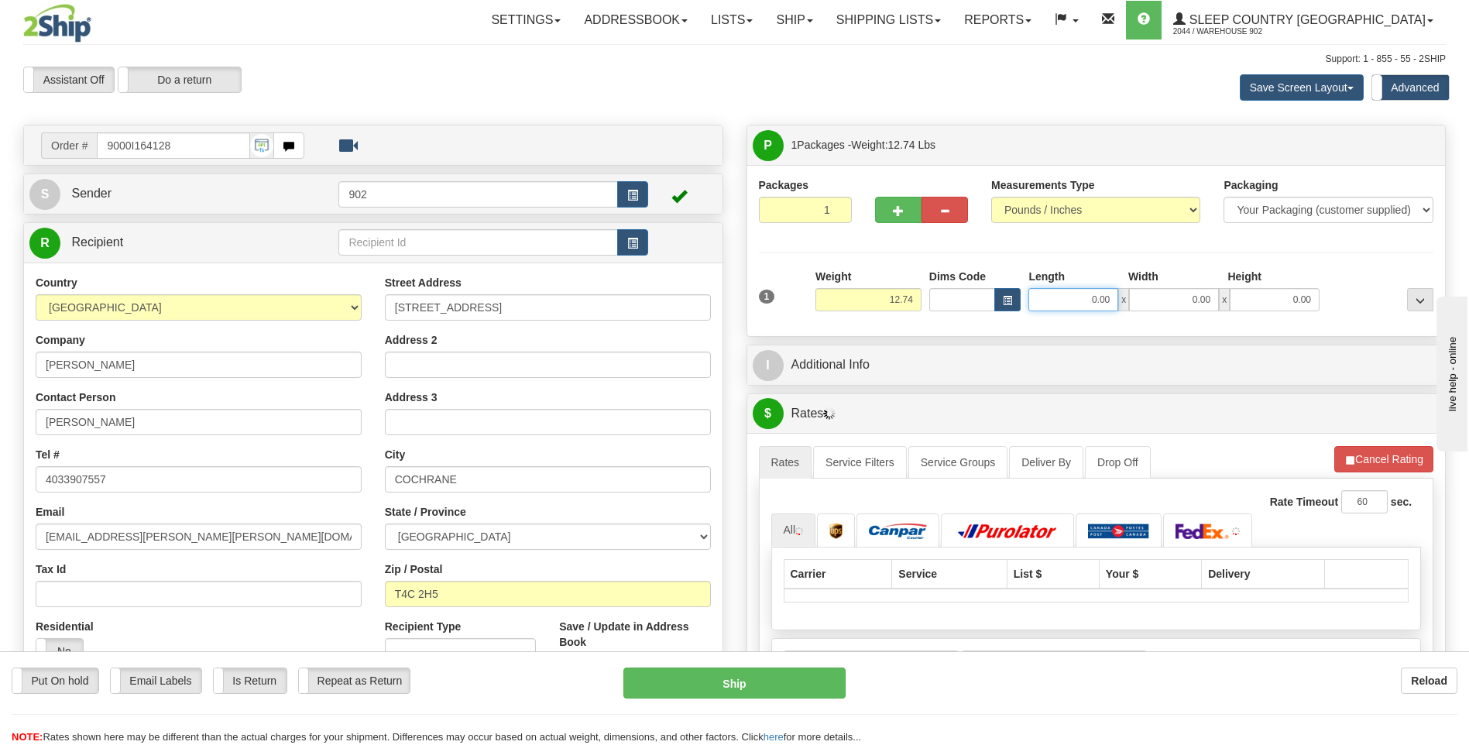
drag, startPoint x: 1084, startPoint y: 297, endPoint x: 1480, endPoint y: 288, distance: 395.8
click at [1468, 288] on html "Training Course Close Toggle navigation Settings Shipping Preferences New Sende…" at bounding box center [734, 372] width 1469 height 745
type input "20.00"
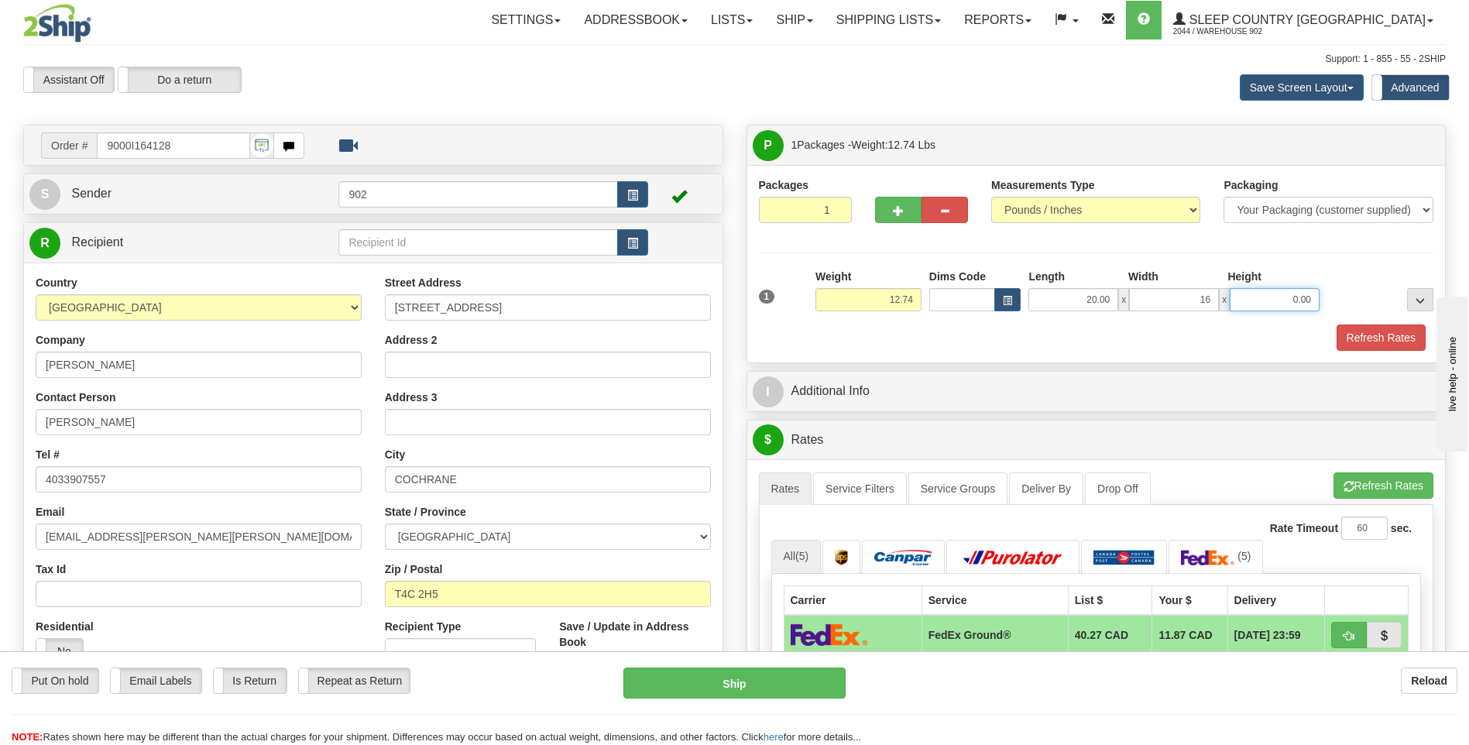
type input "16.00"
type input "10.00"
click at [1401, 345] on button "Refresh Rates" at bounding box center [1381, 337] width 89 height 26
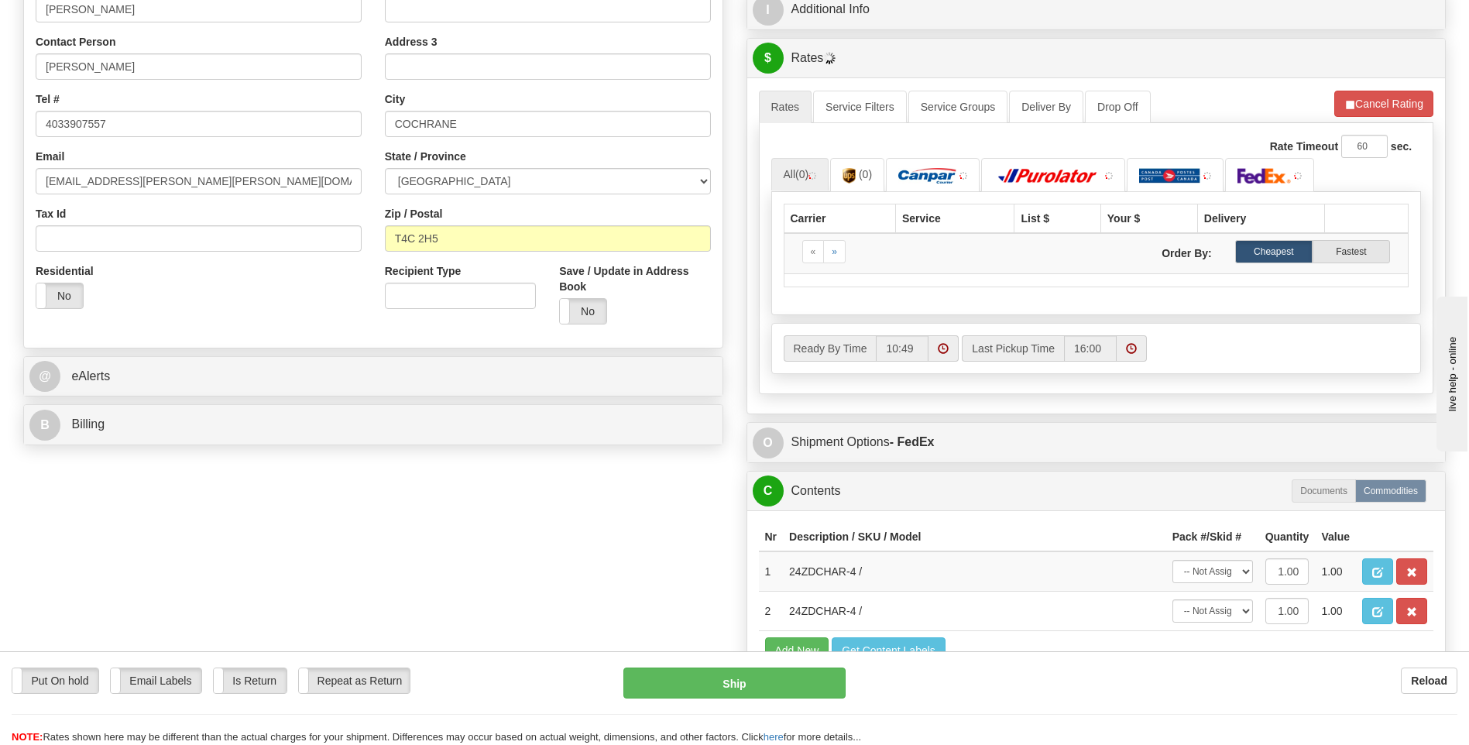
scroll to position [387, 0]
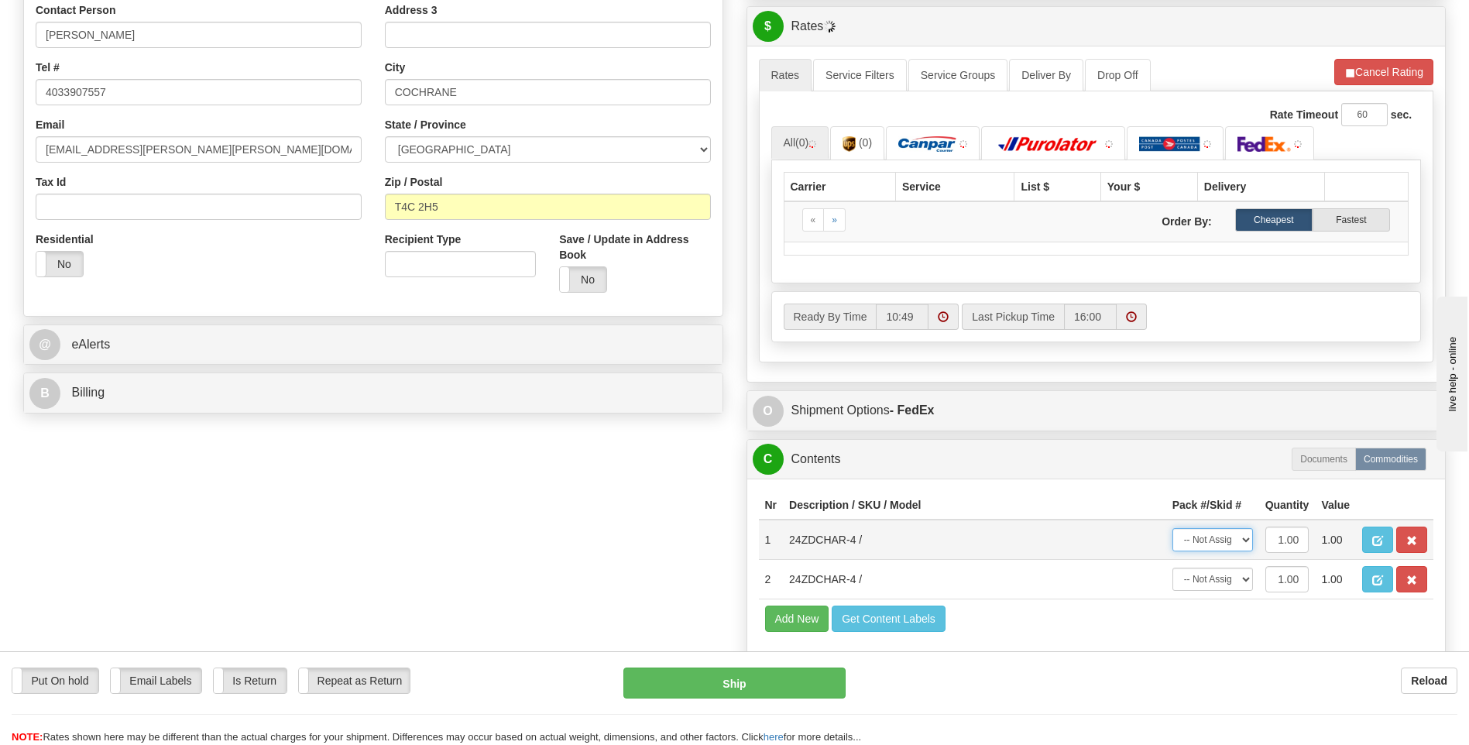
drag, startPoint x: 1187, startPoint y: 530, endPoint x: 1189, endPoint y: 547, distance: 17.2
click at [1187, 530] on select "-- Not Assigned -- Package 1" at bounding box center [1212, 539] width 81 height 23
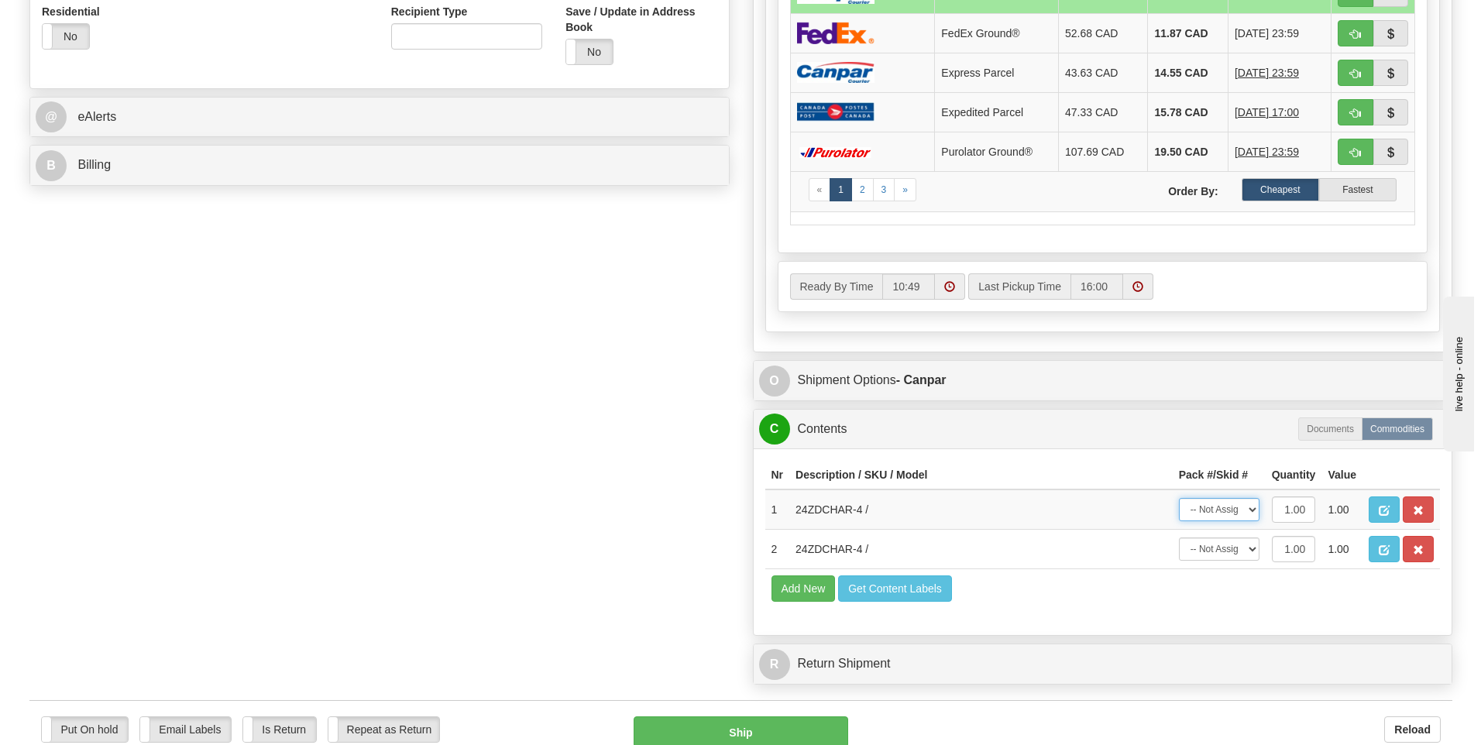
scroll to position [697, 0]
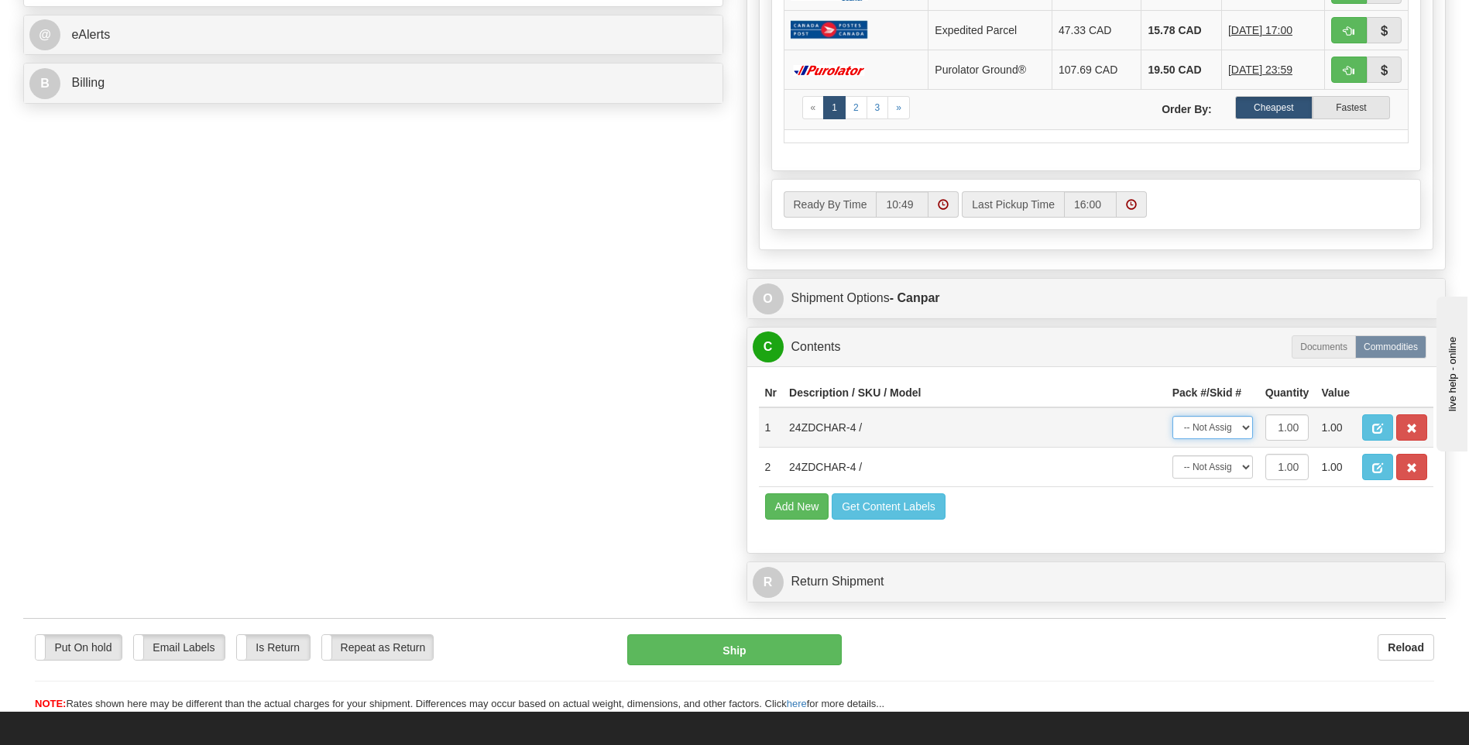
click at [1221, 433] on select "-- Not Assigned -- Package 1" at bounding box center [1212, 427] width 81 height 23
select select "0"
click at [1172, 416] on select "-- Not Assigned -- Package 1" at bounding box center [1212, 427] width 81 height 23
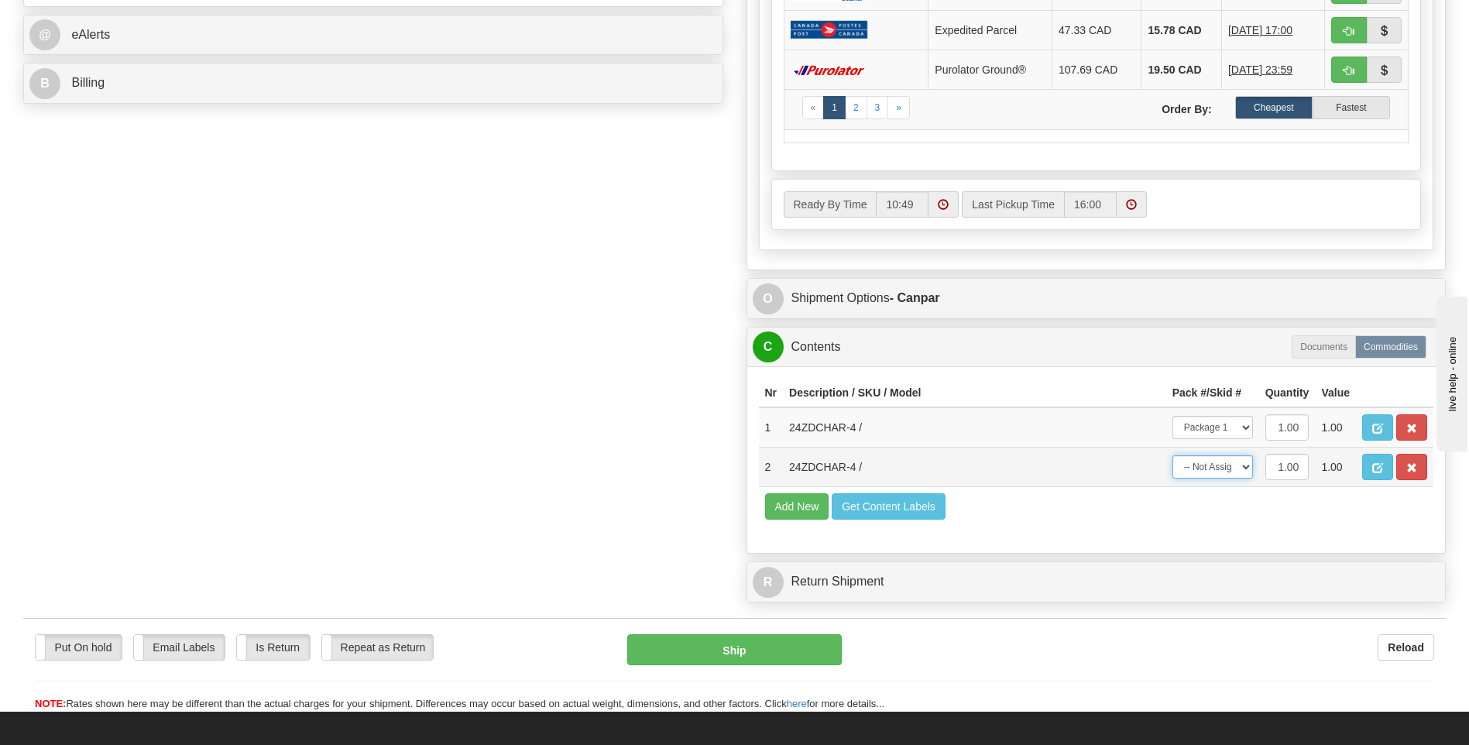
drag, startPoint x: 1217, startPoint y: 467, endPoint x: 1216, endPoint y: 477, distance: 10.2
click at [1217, 467] on select "-- Not Assigned -- Package 1" at bounding box center [1212, 466] width 81 height 23
select select "0"
click at [1172, 455] on select "-- Not Assigned -- Package 1" at bounding box center [1212, 466] width 81 height 23
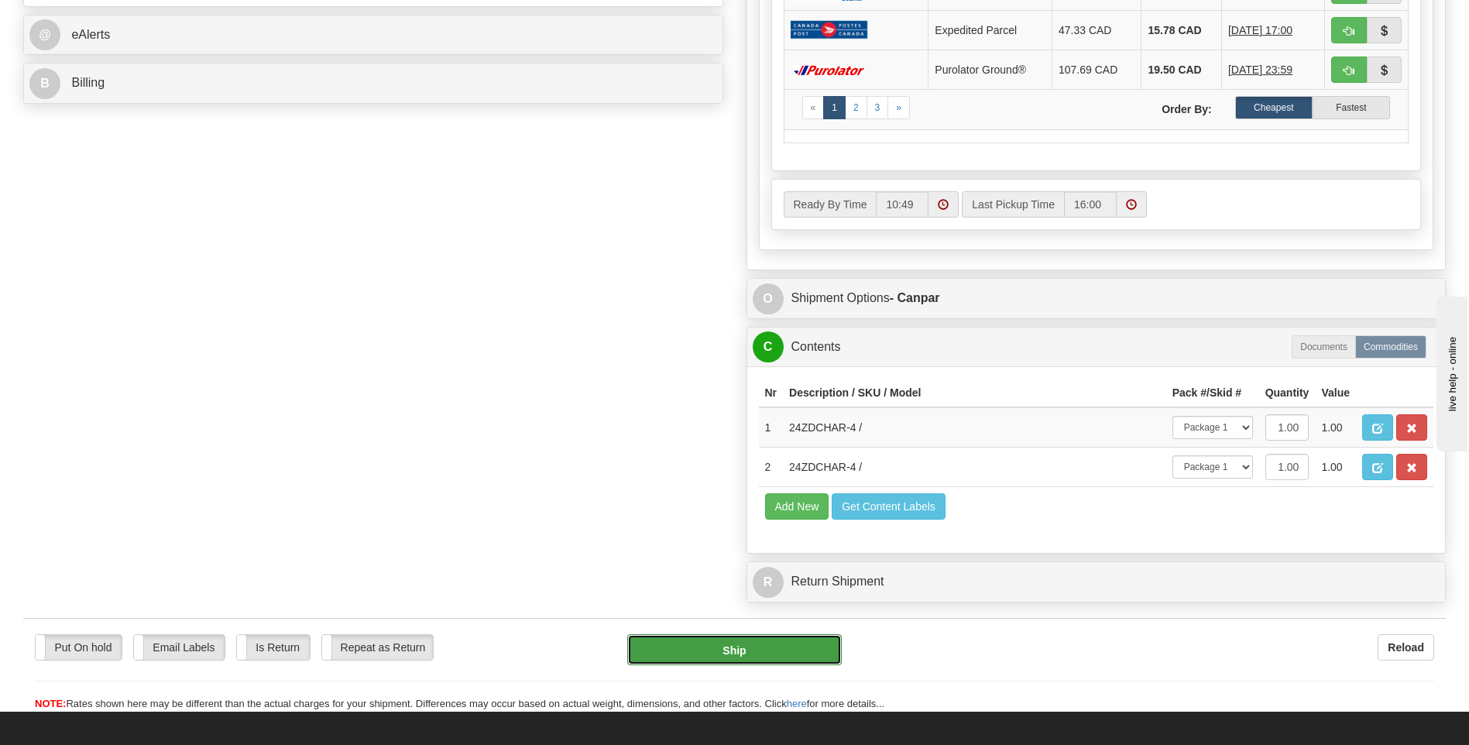
click at [798, 653] on button "Ship" at bounding box center [734, 649] width 214 height 31
type input "1"
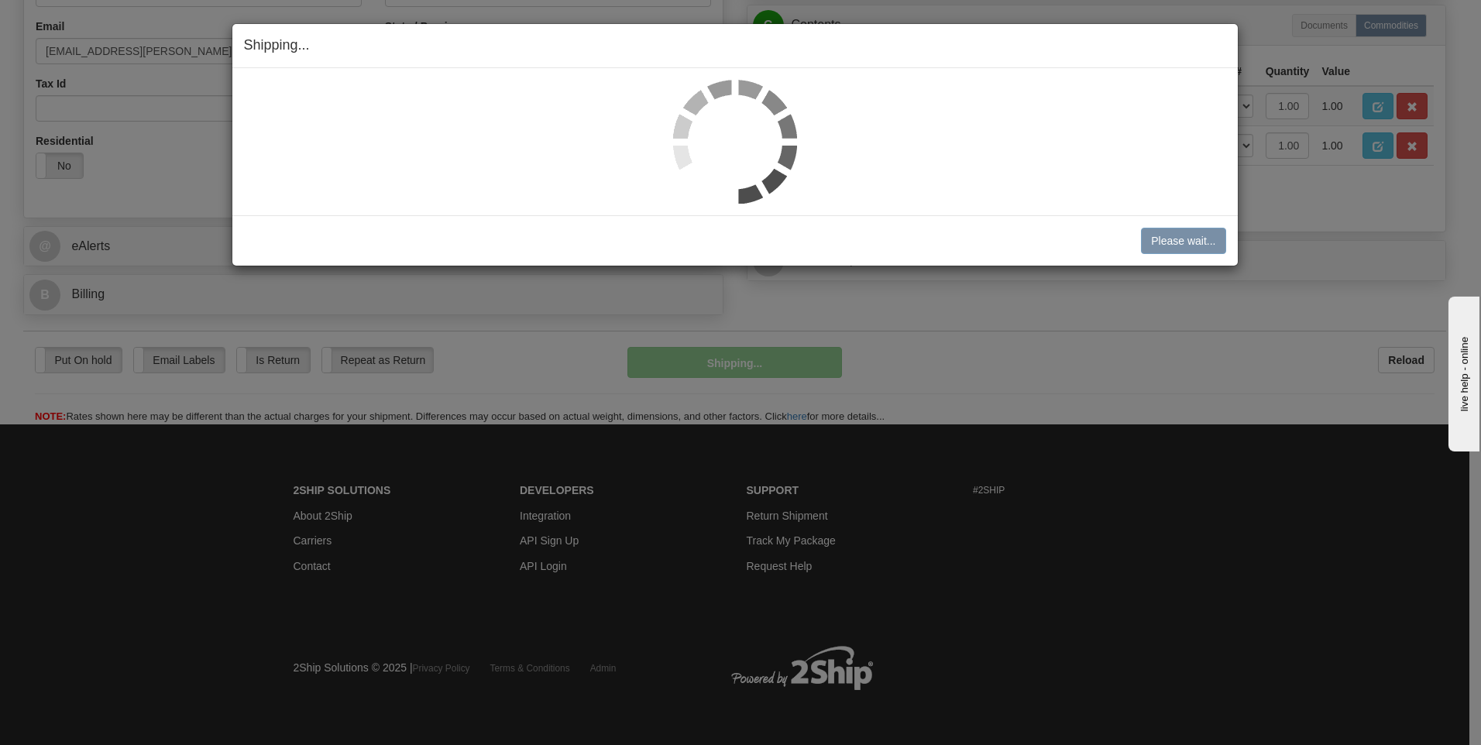
scroll to position [486, 0]
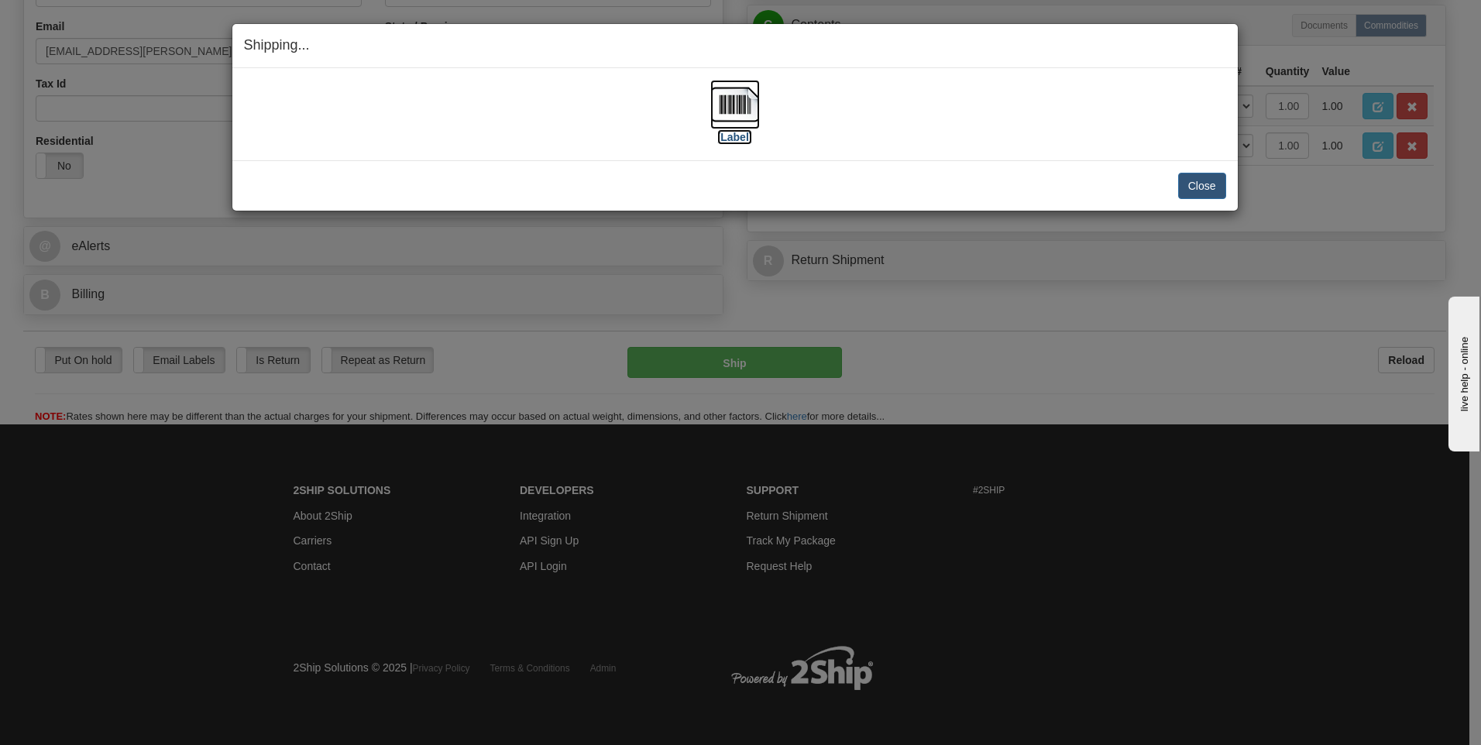
click at [728, 122] on img at bounding box center [735, 105] width 50 height 50
click at [1204, 191] on button "Close" at bounding box center [1202, 186] width 48 height 26
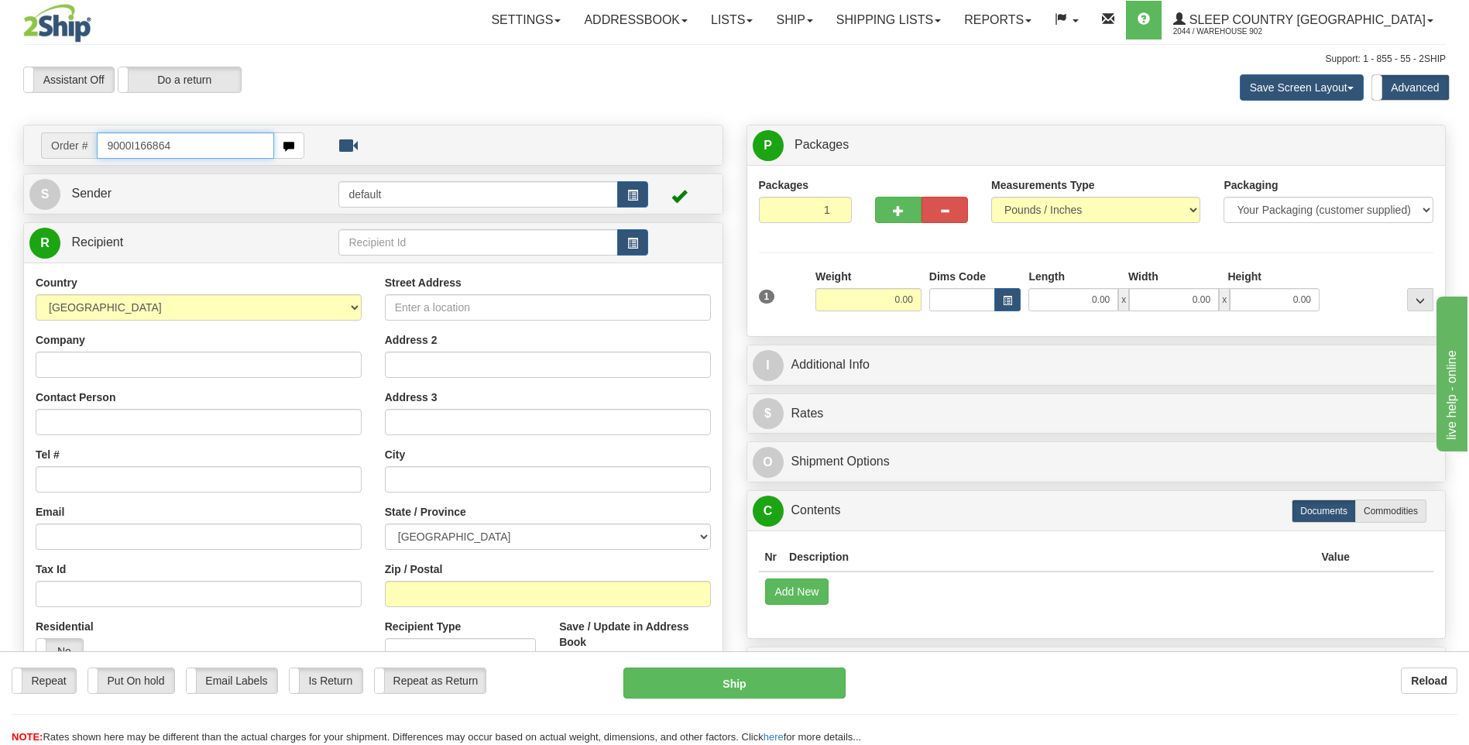
type input "9000I166864"
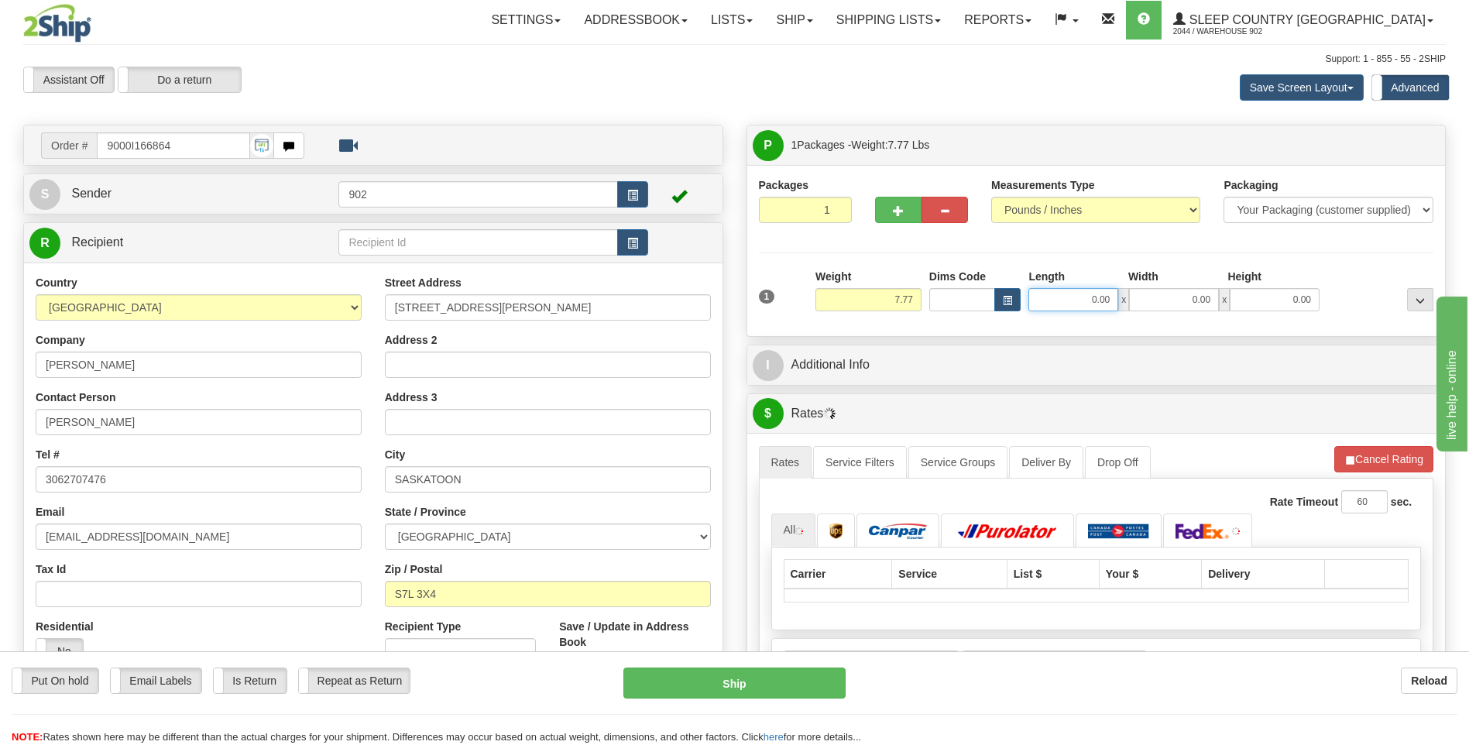
click at [1052, 299] on input "0.00" at bounding box center [1073, 299] width 90 height 23
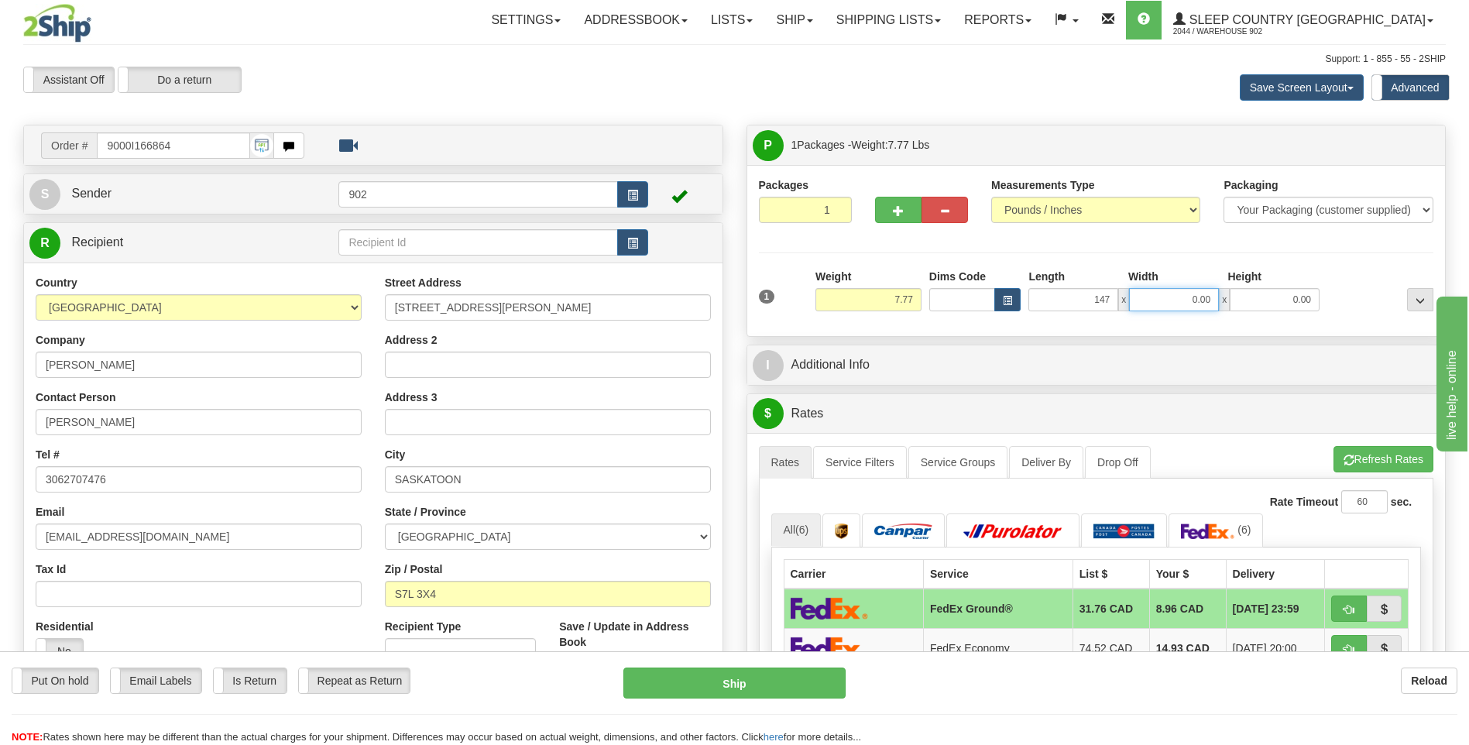
type input "147.00"
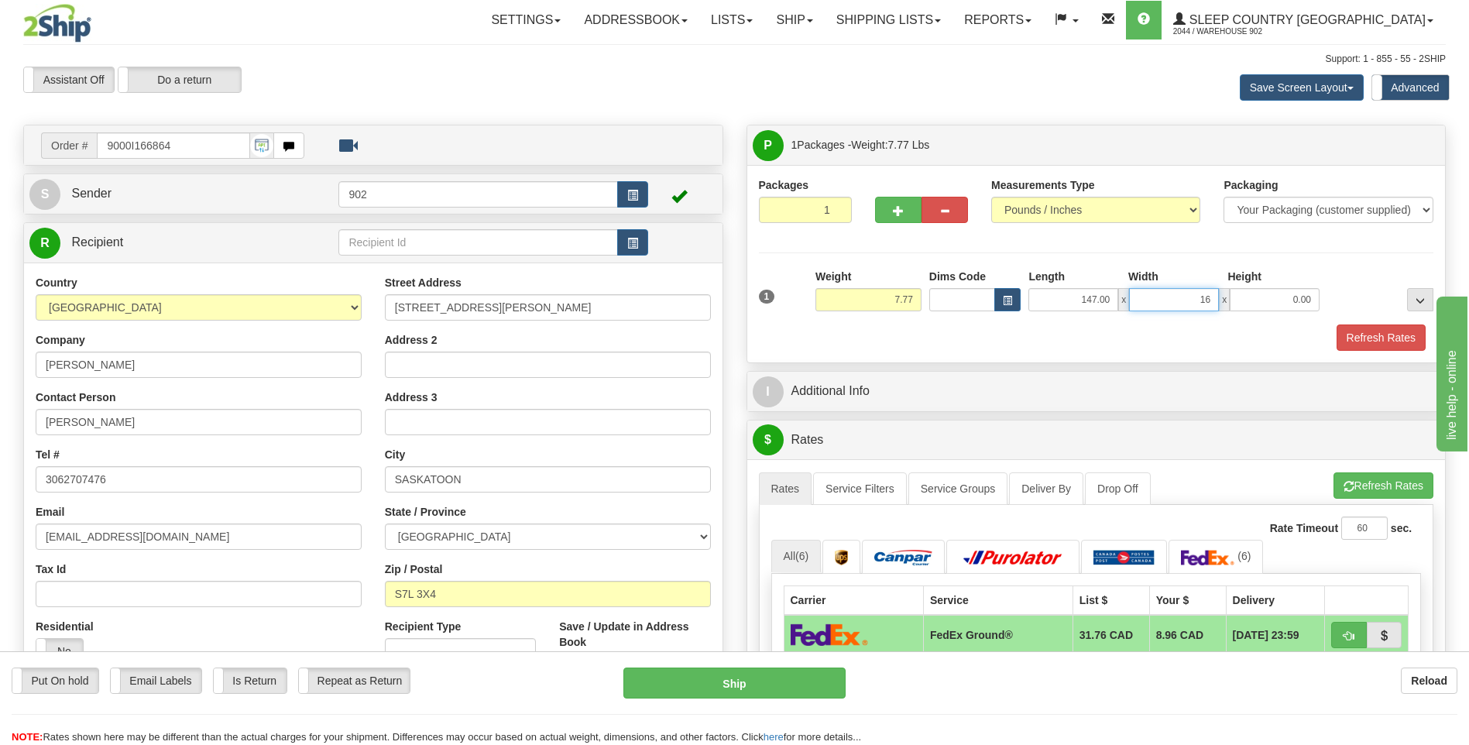
type input "16.00"
type input "1"
type input "8.00"
click at [1091, 300] on input "147.00" at bounding box center [1073, 299] width 90 height 23
type input "17.00"
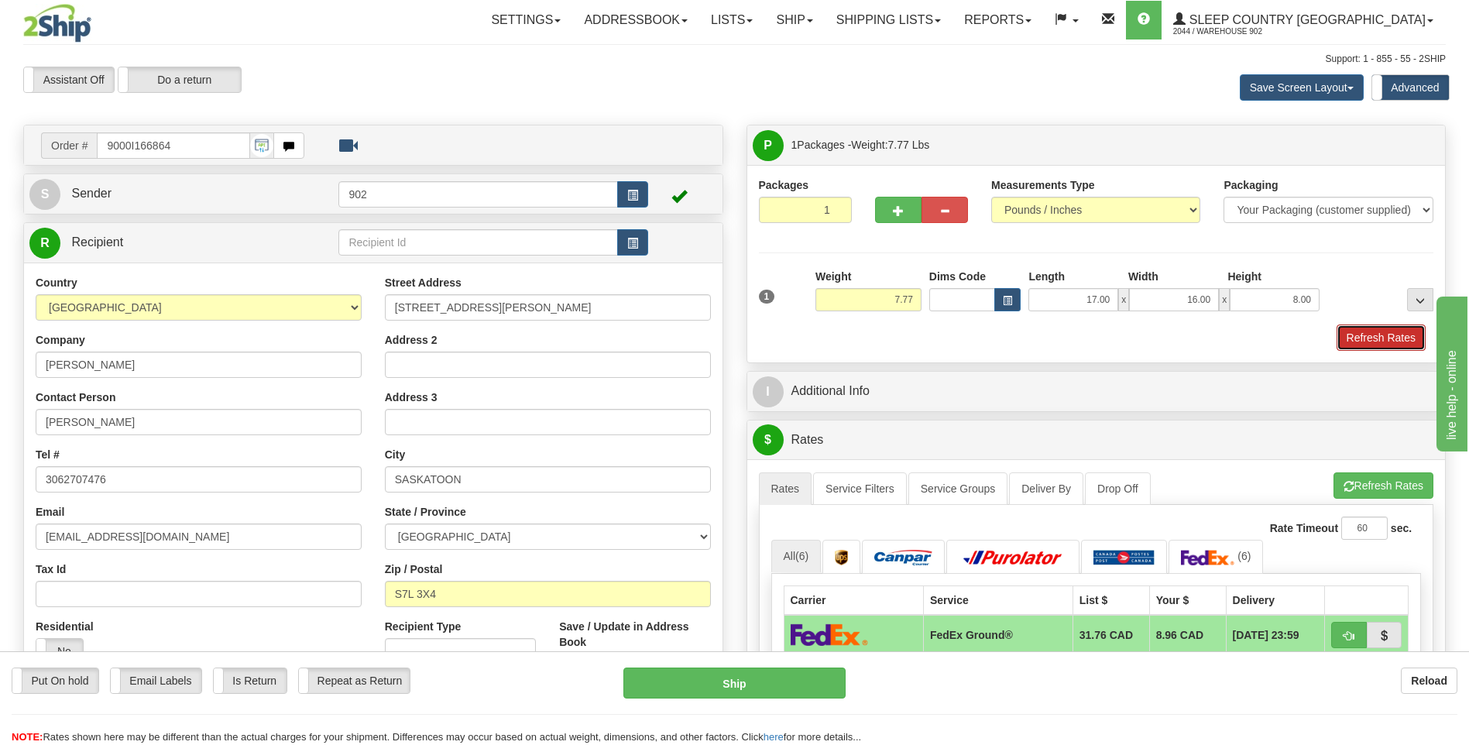
click at [1388, 342] on button "Refresh Rates" at bounding box center [1381, 337] width 89 height 26
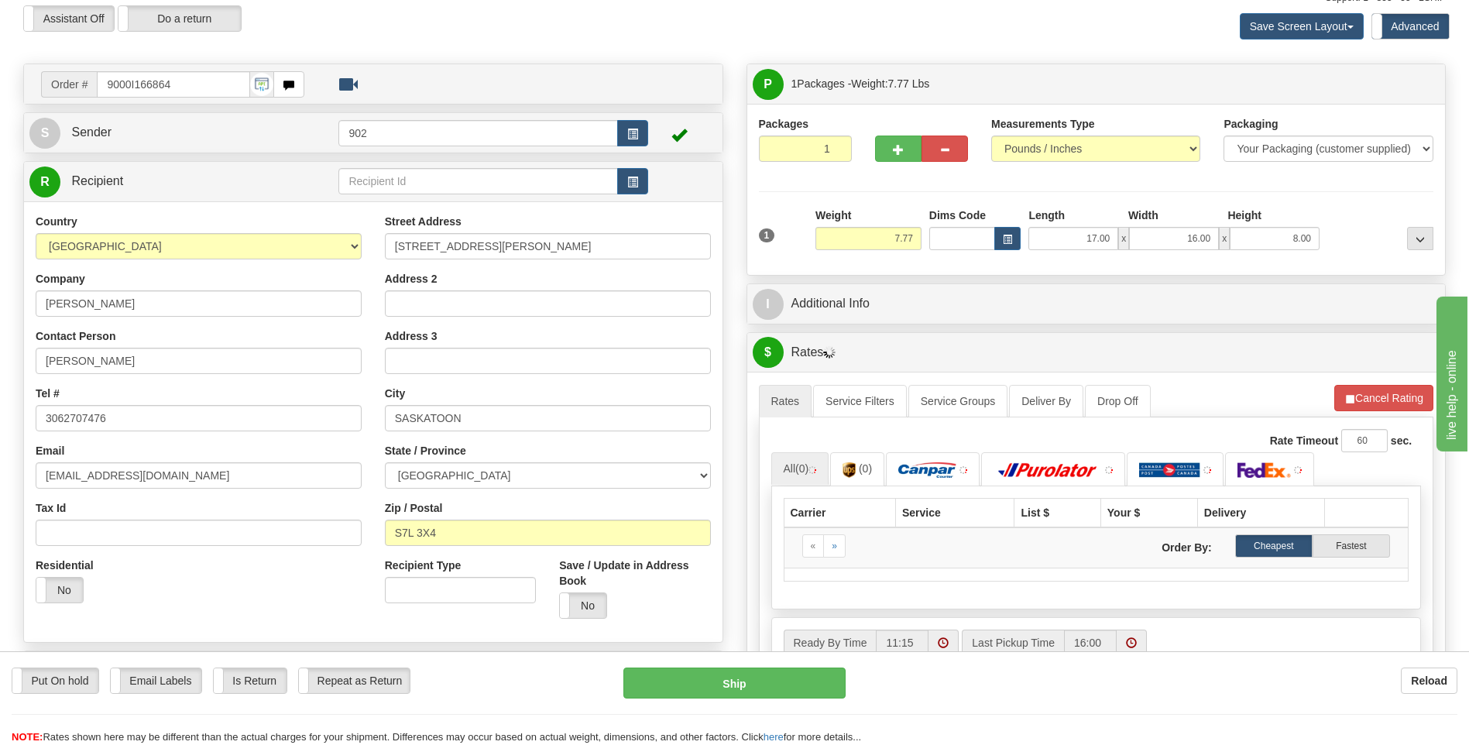
scroll to position [387, 0]
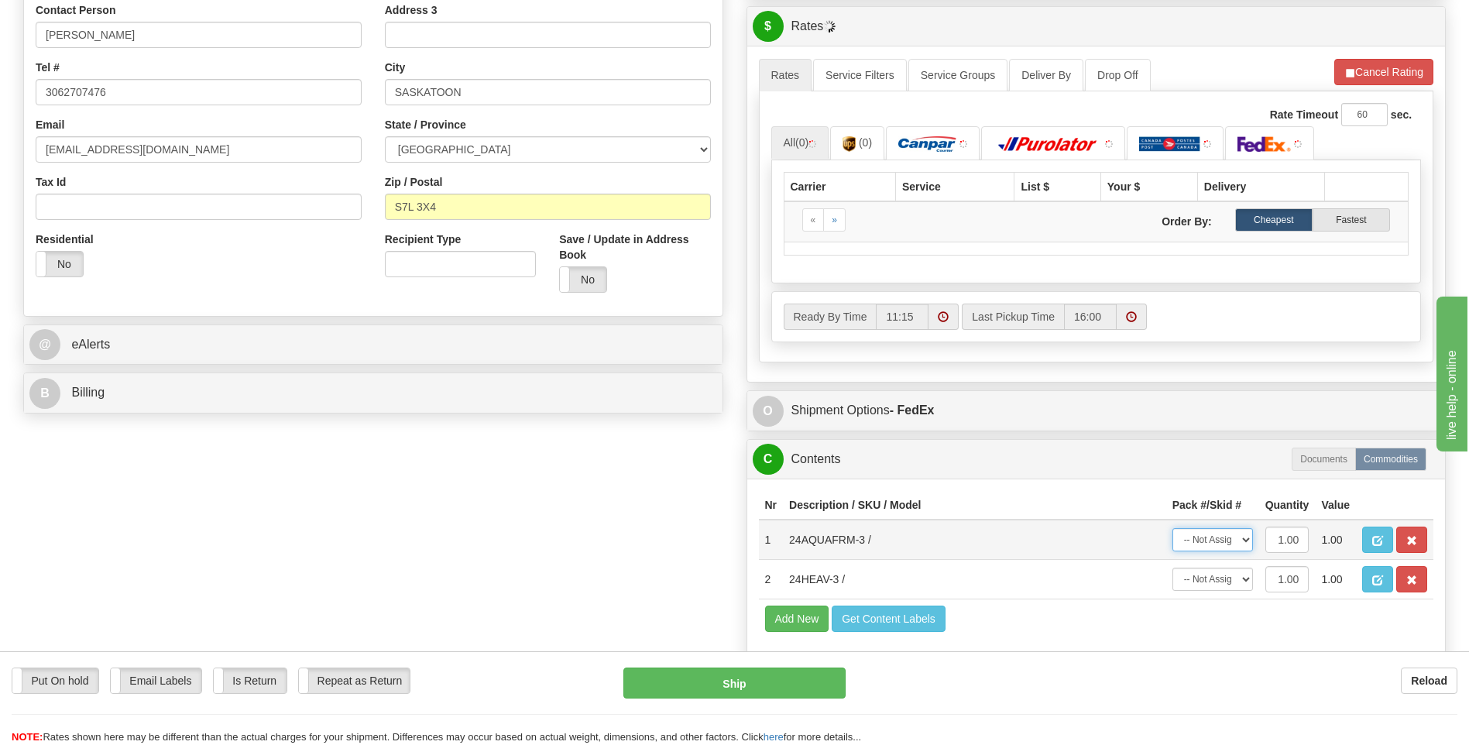
click at [1224, 534] on select "-- Not Assigned -- Package 1" at bounding box center [1212, 539] width 81 height 23
drag, startPoint x: 1233, startPoint y: 551, endPoint x: 1248, endPoint y: 585, distance: 38.1
click at [1248, 381] on div "A change has been made which could impact your rate estimate. To ensure the est…" at bounding box center [1096, 213] width 699 height 335
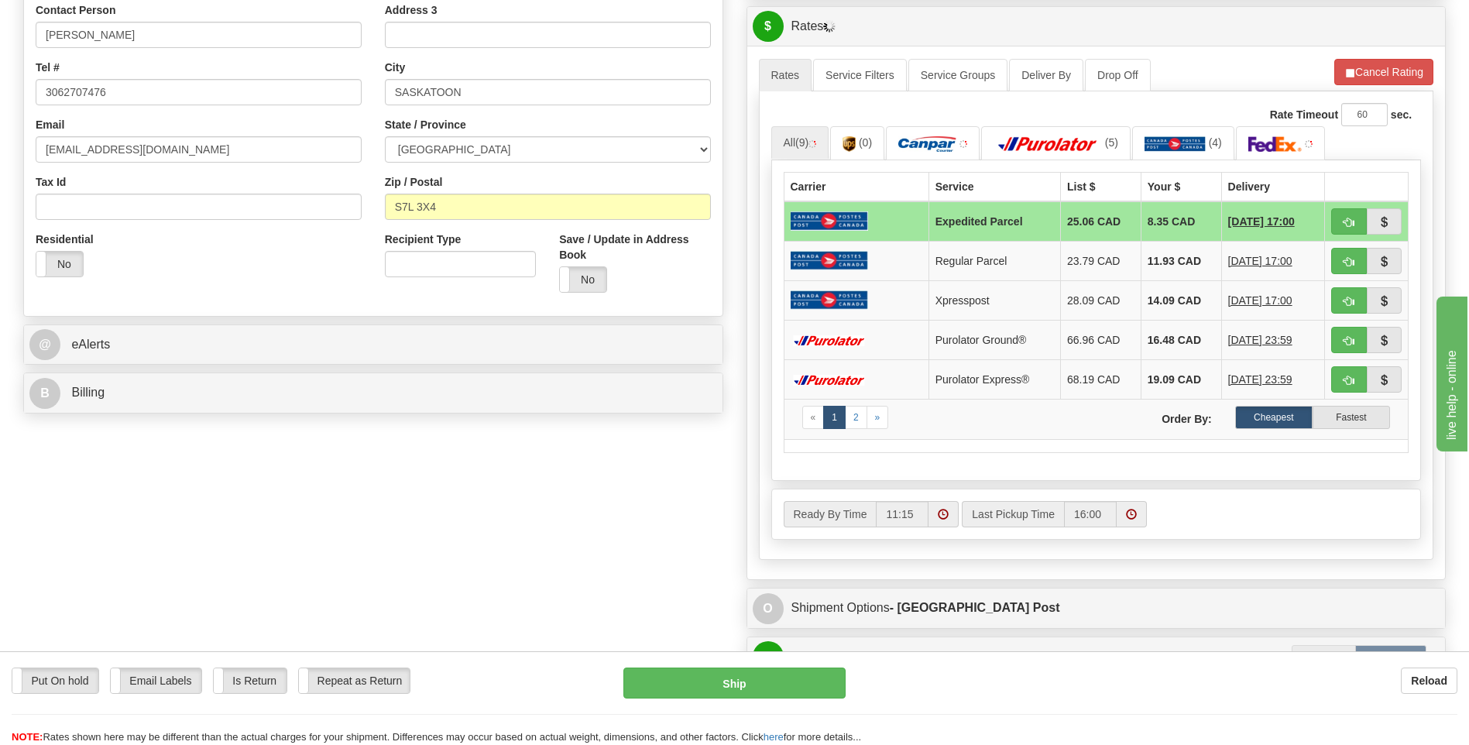
click at [1248, 586] on div "P Packages 1 Packages - Weight: 7.77 Lbs Shipment Level Shipm. Package Level Pa…" at bounding box center [1096, 328] width 723 height 1182
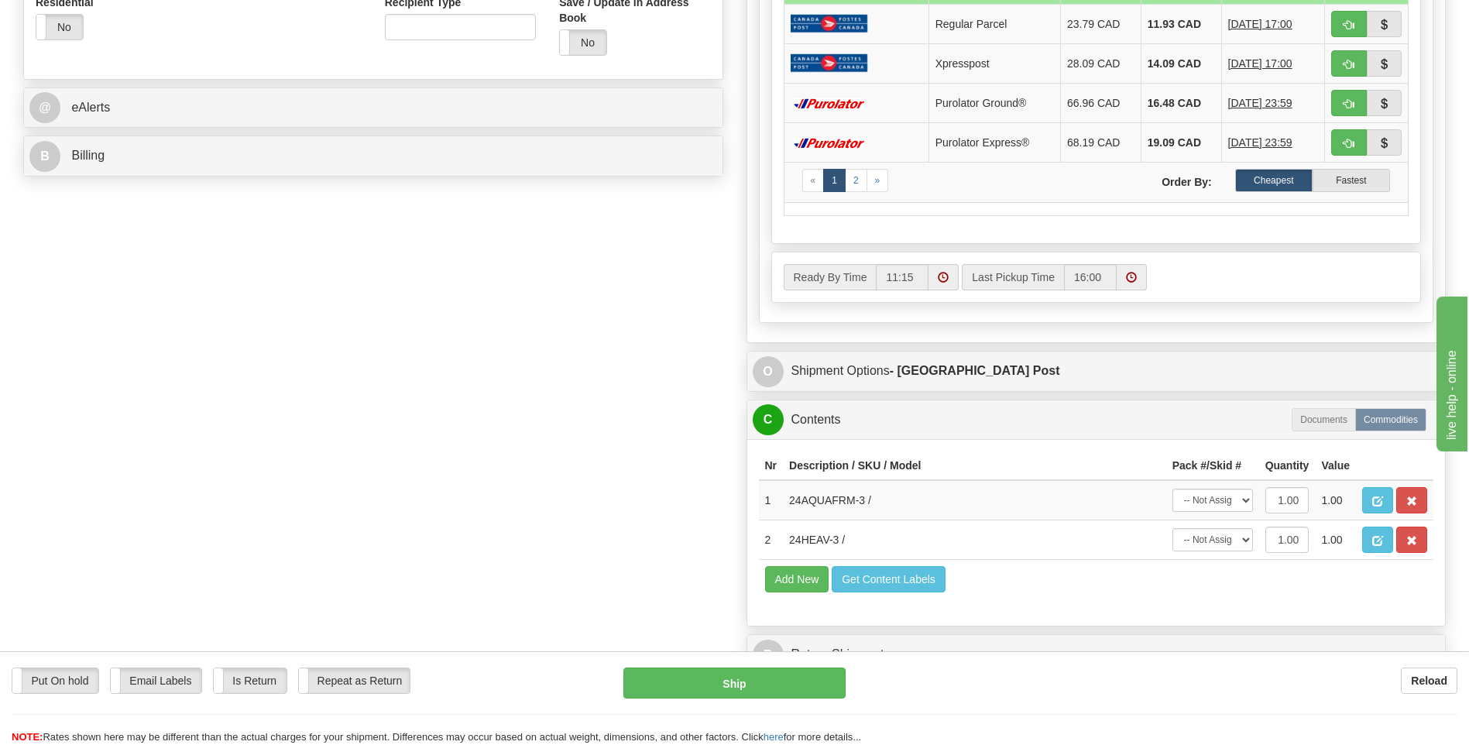
scroll to position [852, 0]
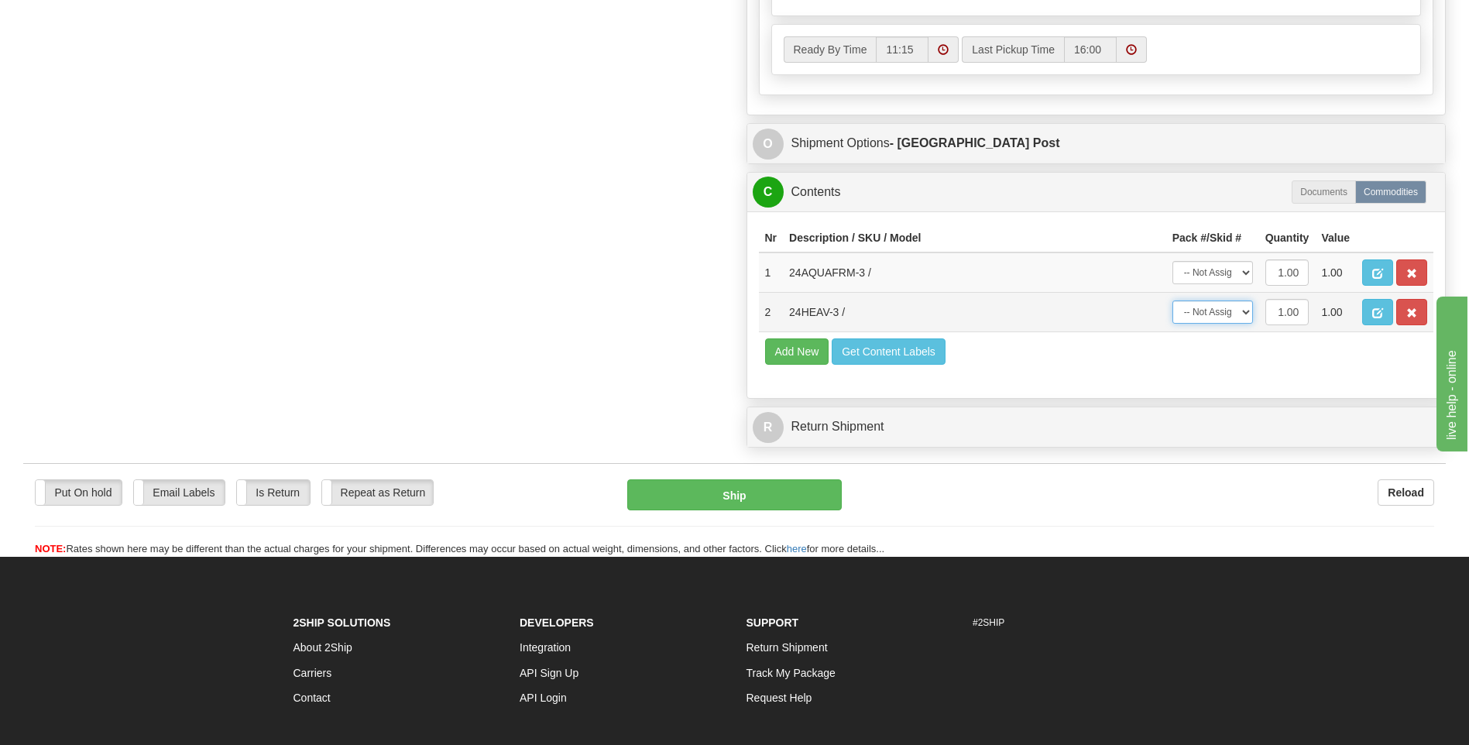
click at [1231, 311] on select "-- Not Assigned -- Package 1" at bounding box center [1212, 311] width 81 height 23
select select "0"
click at [1172, 300] on select "-- Not Assigned -- Package 1" at bounding box center [1212, 311] width 81 height 23
drag, startPoint x: 1236, startPoint y: 270, endPoint x: 1237, endPoint y: 281, distance: 11.0
click at [1236, 270] on select "-- Not Assigned -- Package 1" at bounding box center [1212, 272] width 81 height 23
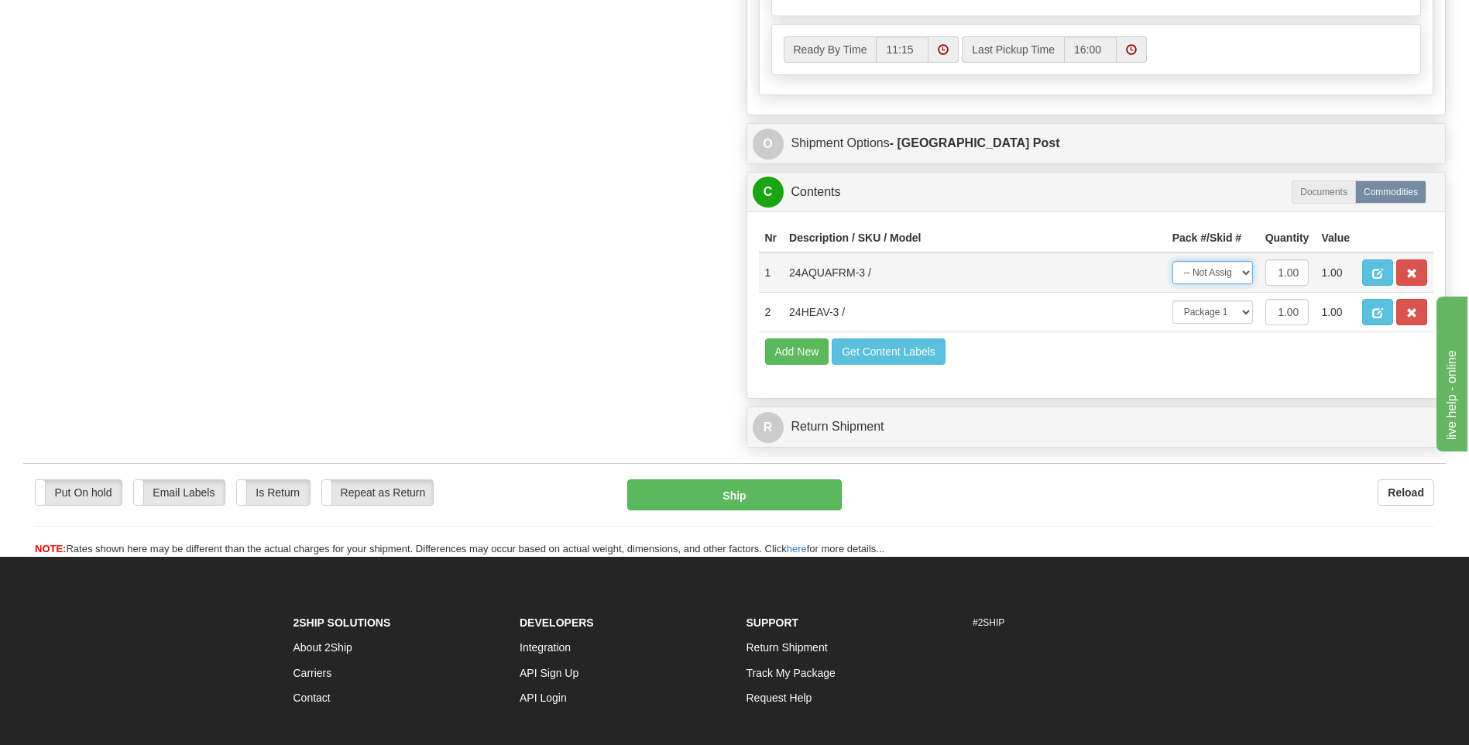
select select "0"
click at [1172, 261] on select "-- Not Assigned -- Package 1" at bounding box center [1212, 272] width 81 height 23
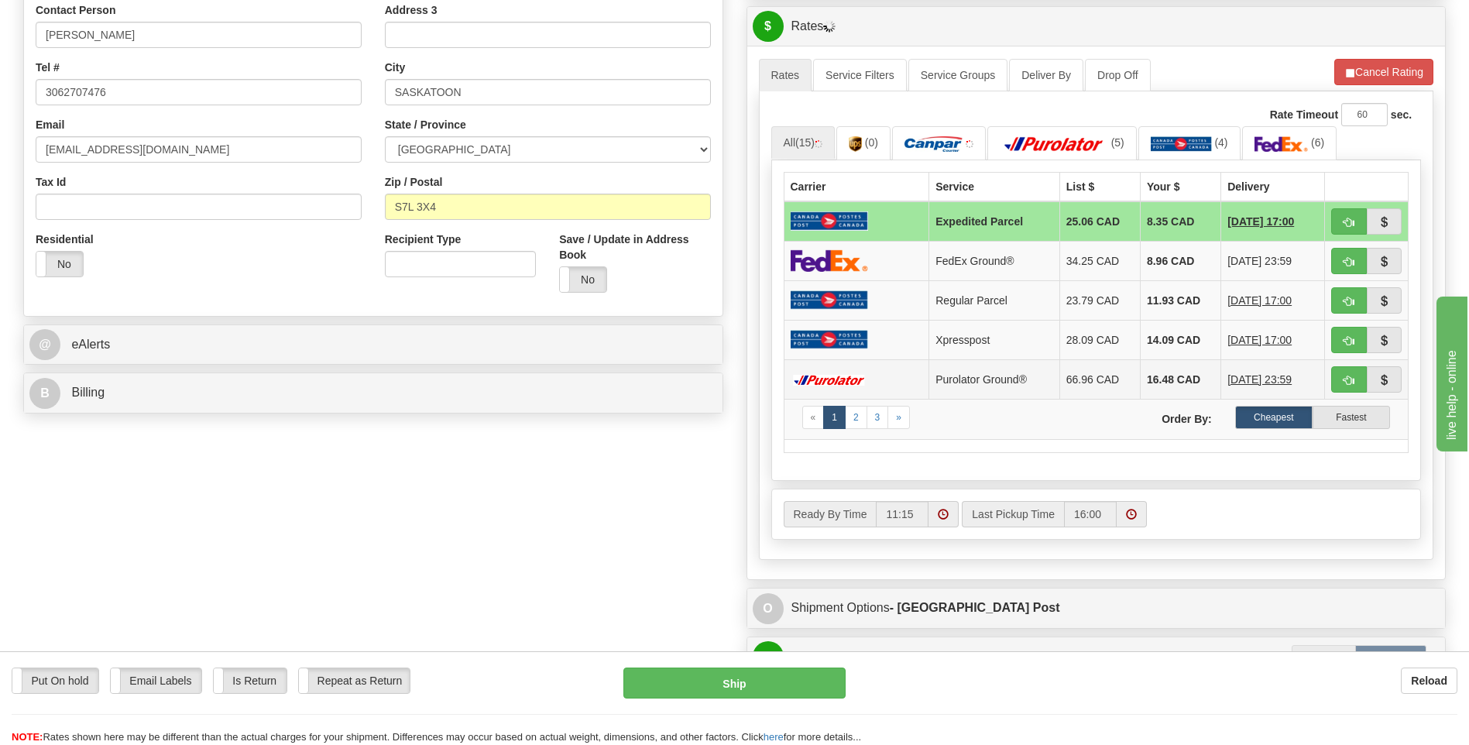
scroll to position [77, 0]
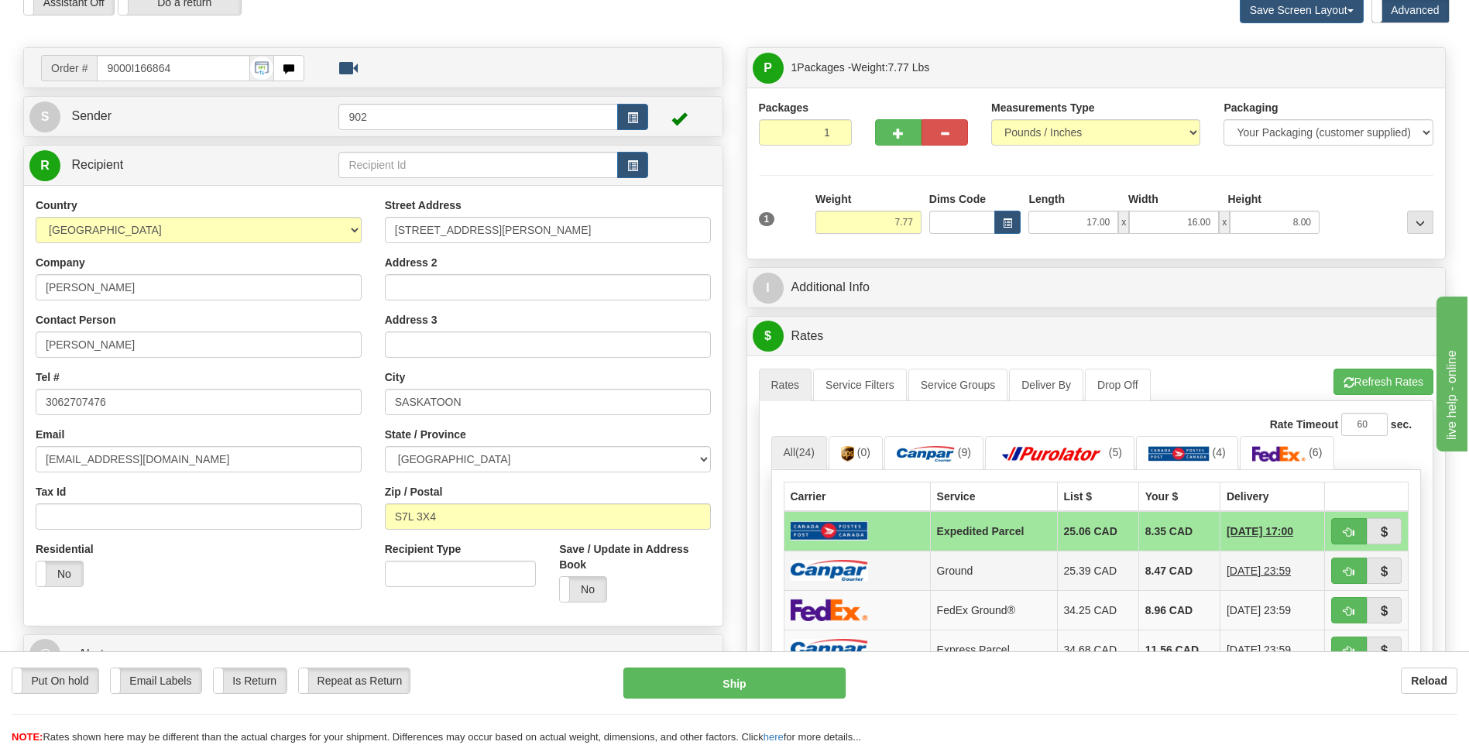
click at [1191, 568] on td "8.47 CAD" at bounding box center [1178, 570] width 81 height 39
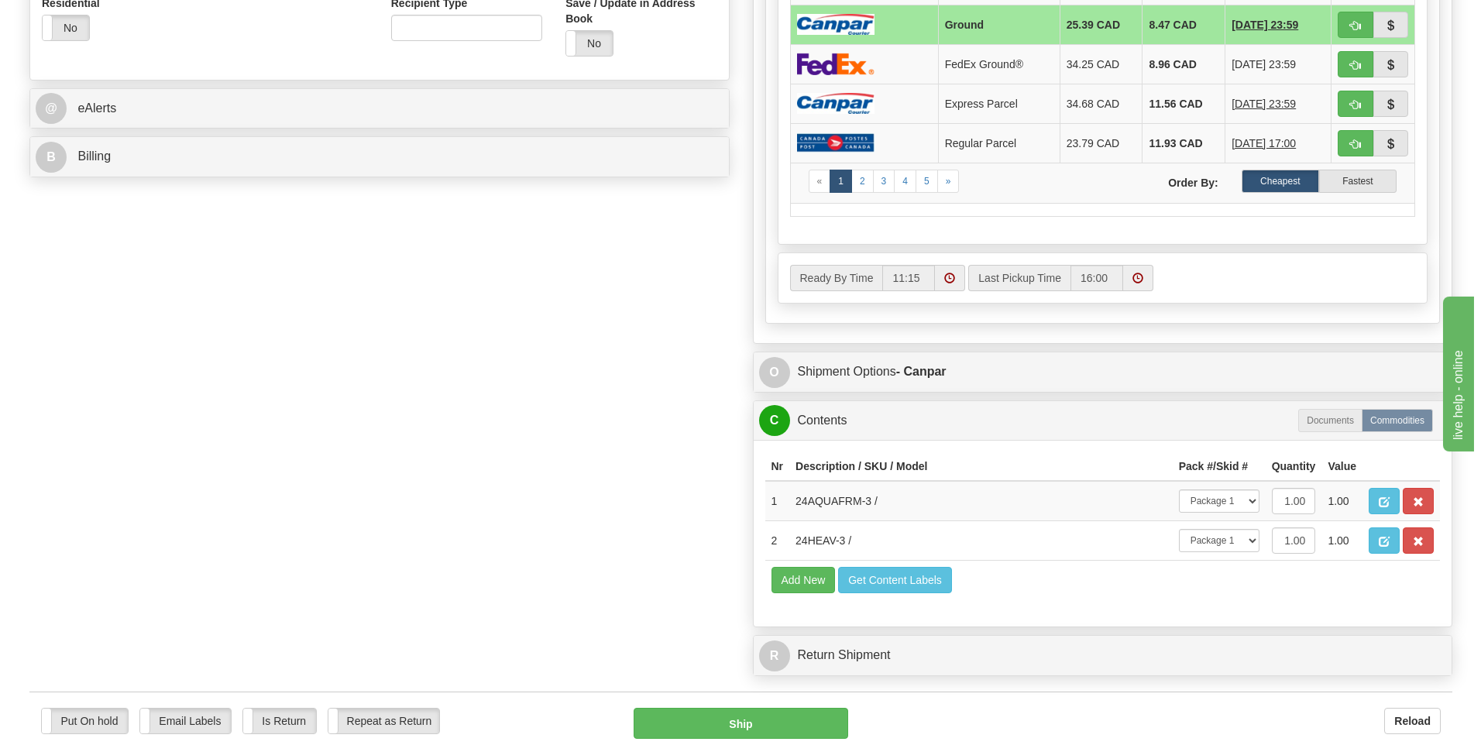
scroll to position [697, 0]
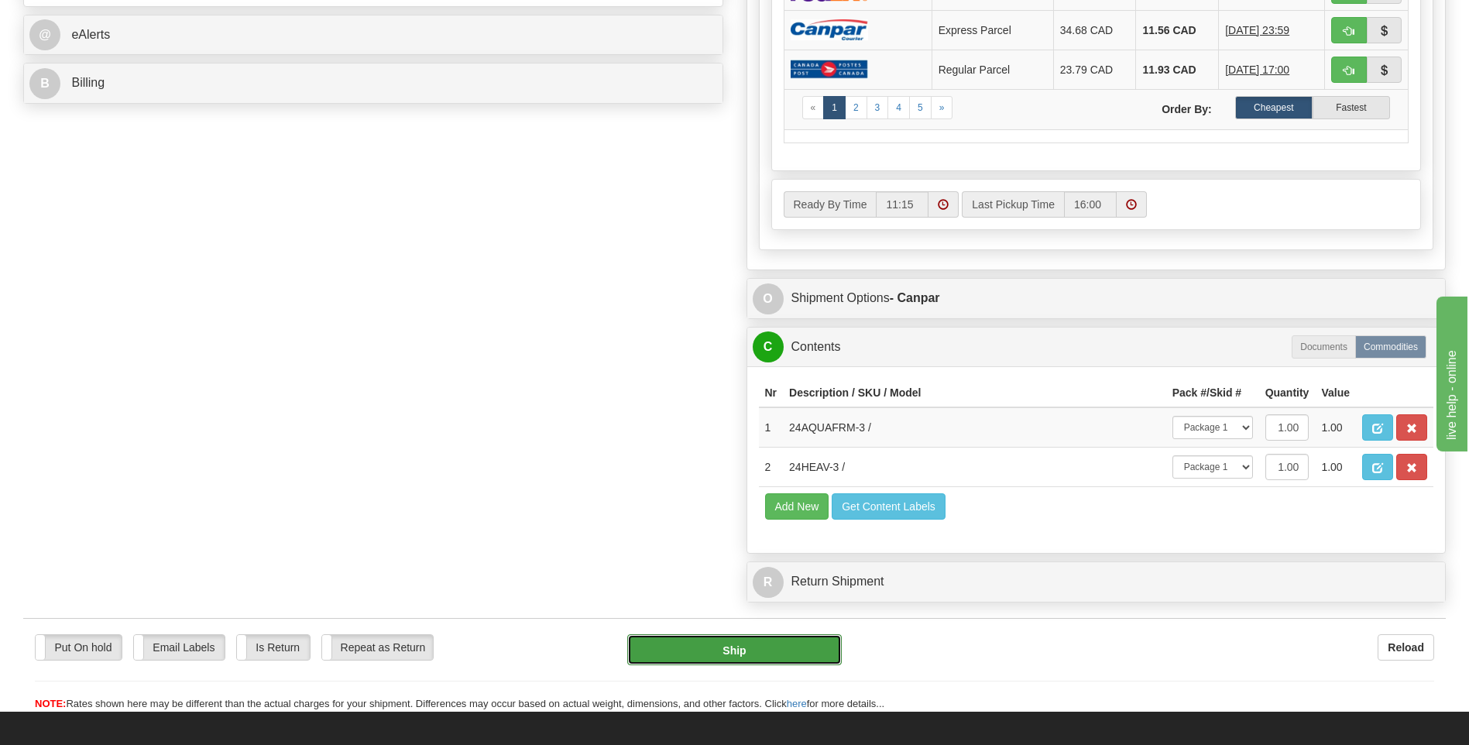
click at [822, 651] on button "Ship" at bounding box center [734, 649] width 214 height 31
type input "1"
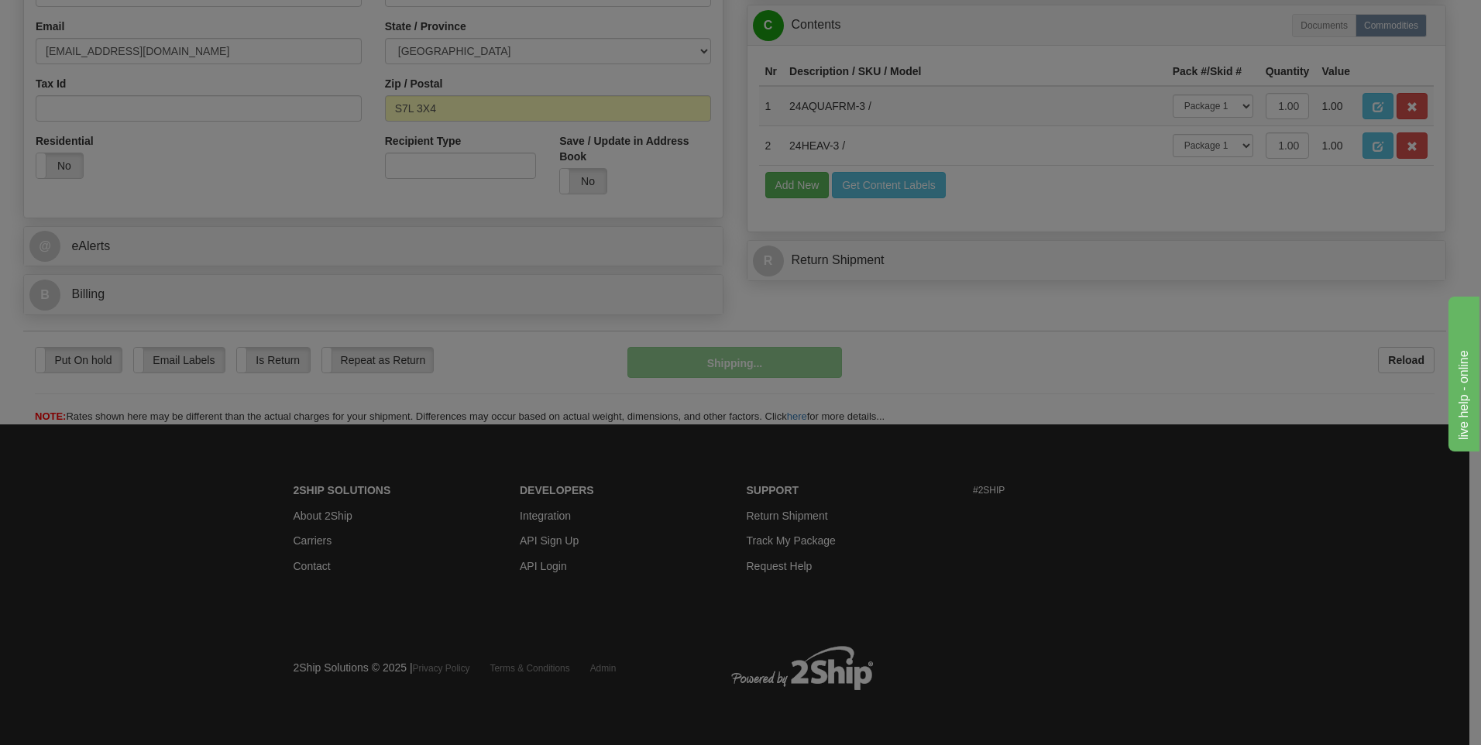
scroll to position [486, 0]
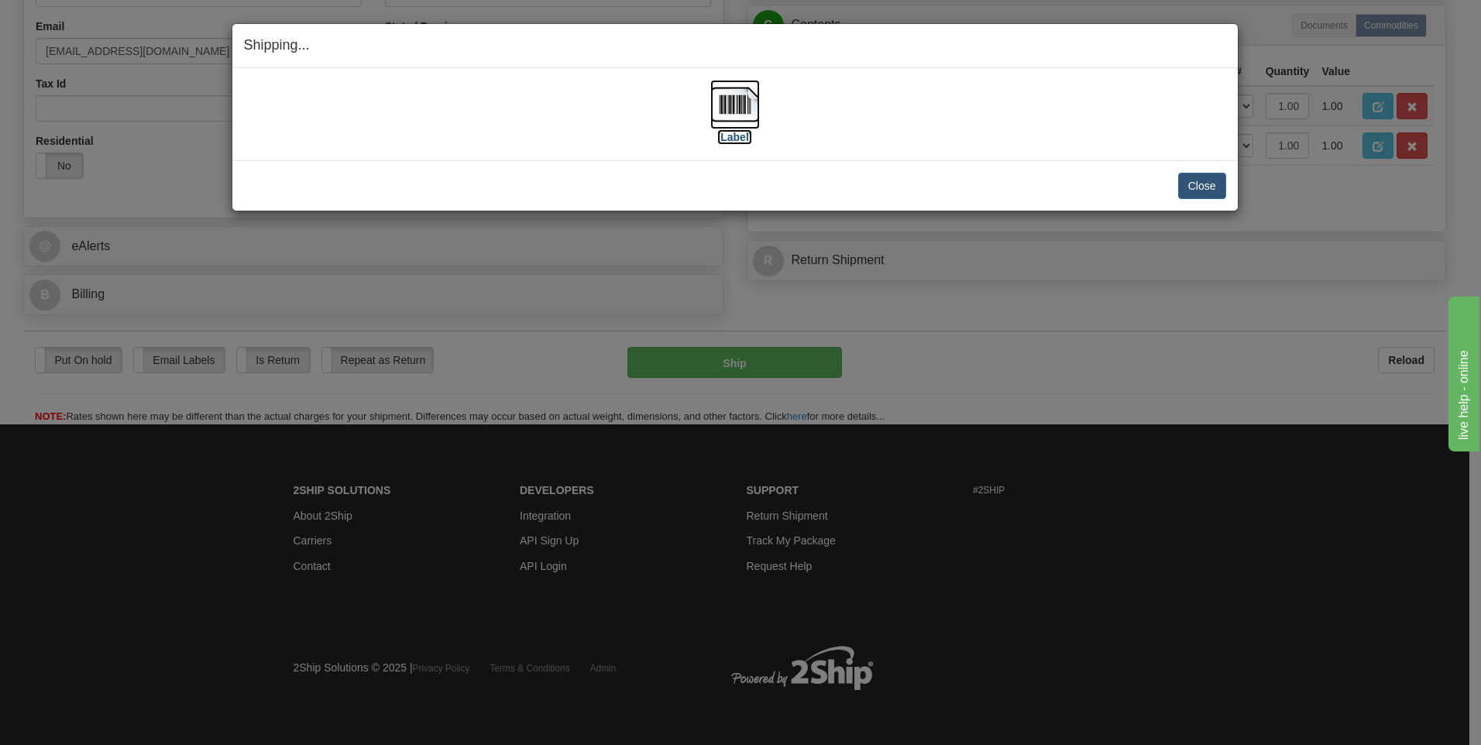
click at [750, 95] on img at bounding box center [735, 105] width 50 height 50
